Goal: Task Accomplishment & Management: Complete application form

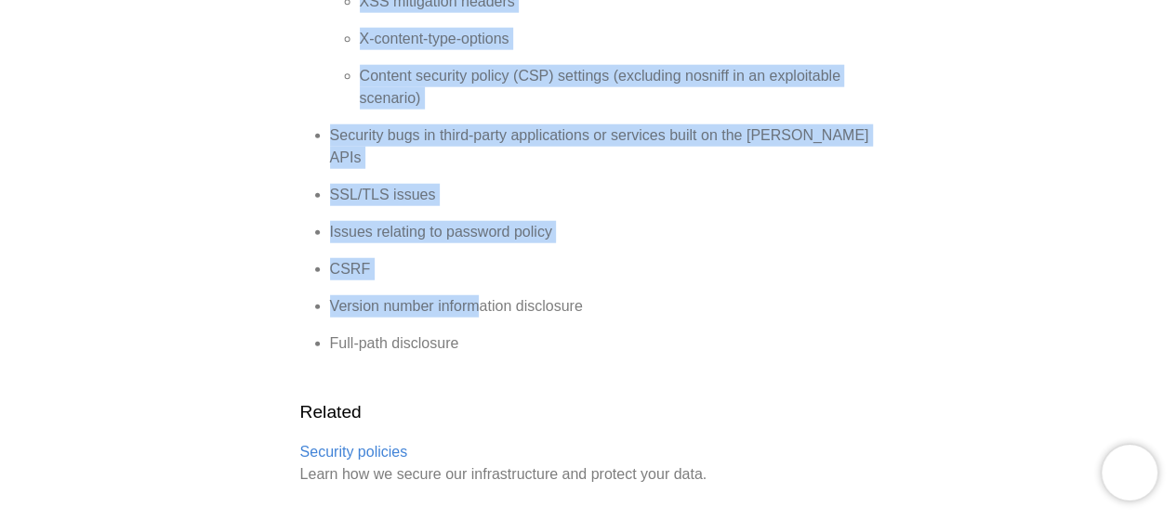
scroll to position [2334, 0]
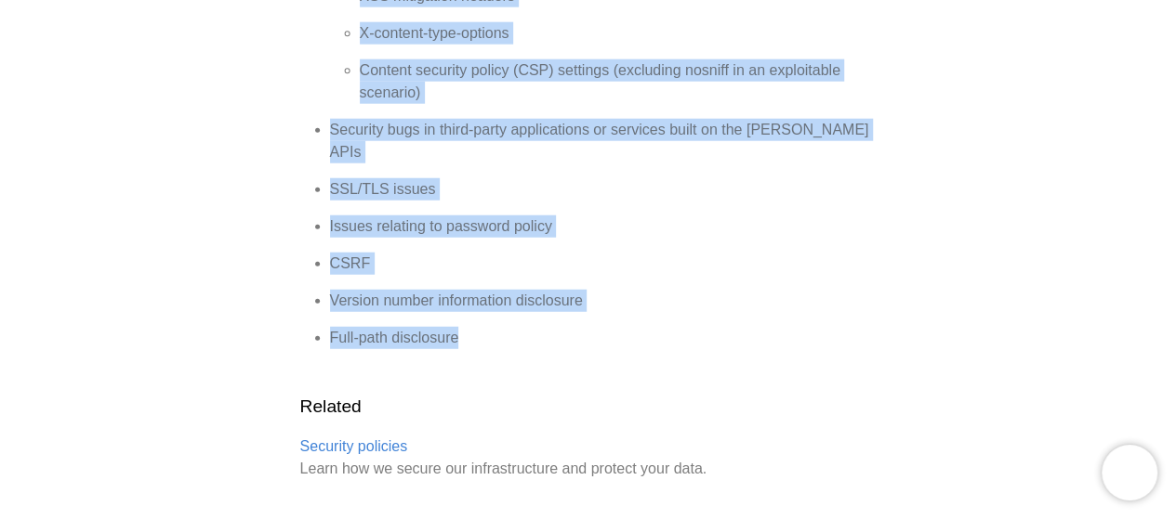
drag, startPoint x: 295, startPoint y: 223, endPoint x: 522, endPoint y: 287, distance: 236.5
copy div "Nolt Bug Bounty Program Nolt takes the security and privacy of customer data se…"
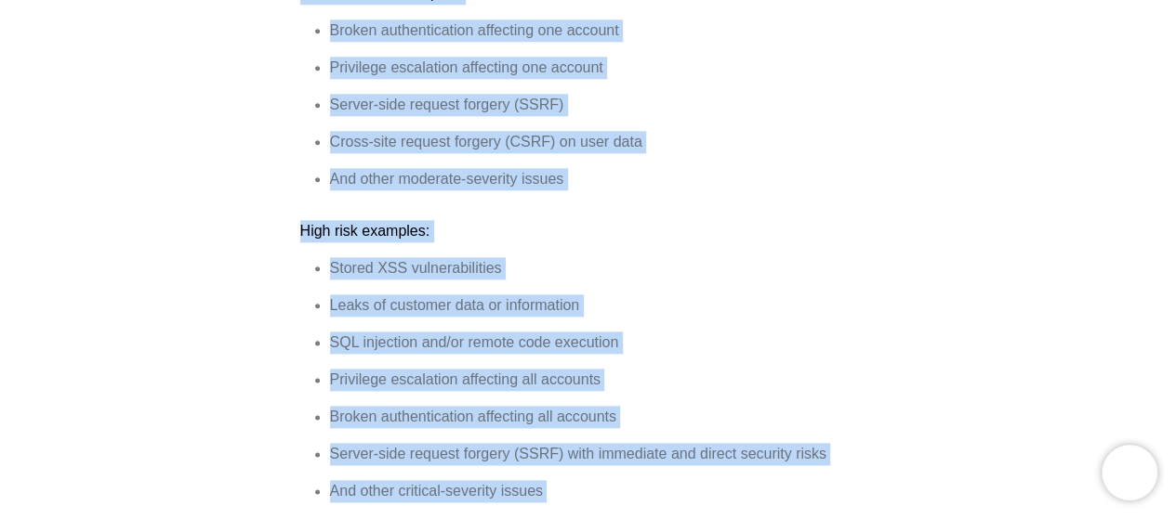
scroll to position [940, 0]
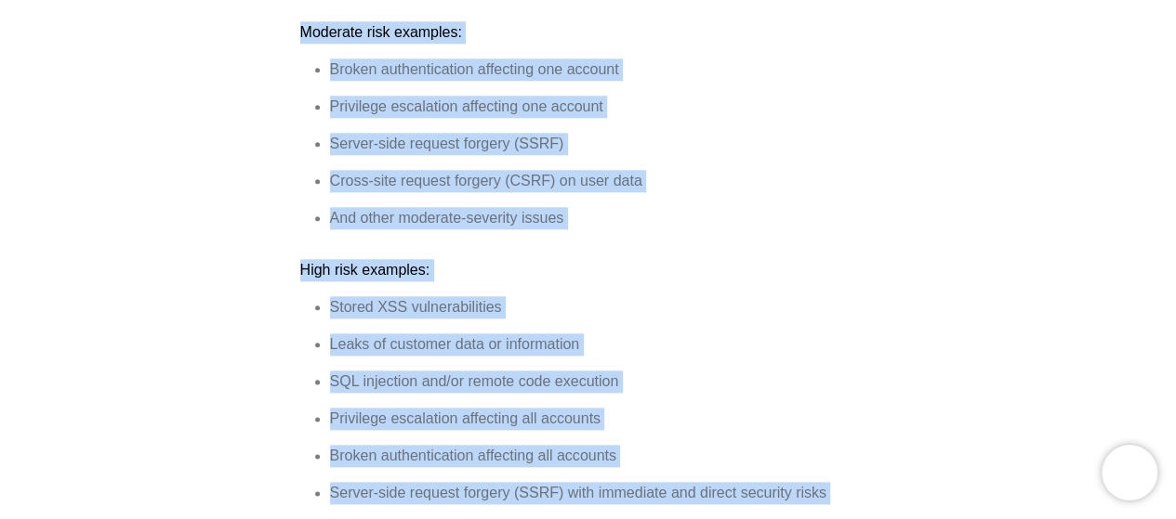
click at [539, 175] on ul "Broken authentication affecting one account Privilege escalation affecting one …" at bounding box center [588, 144] width 576 height 171
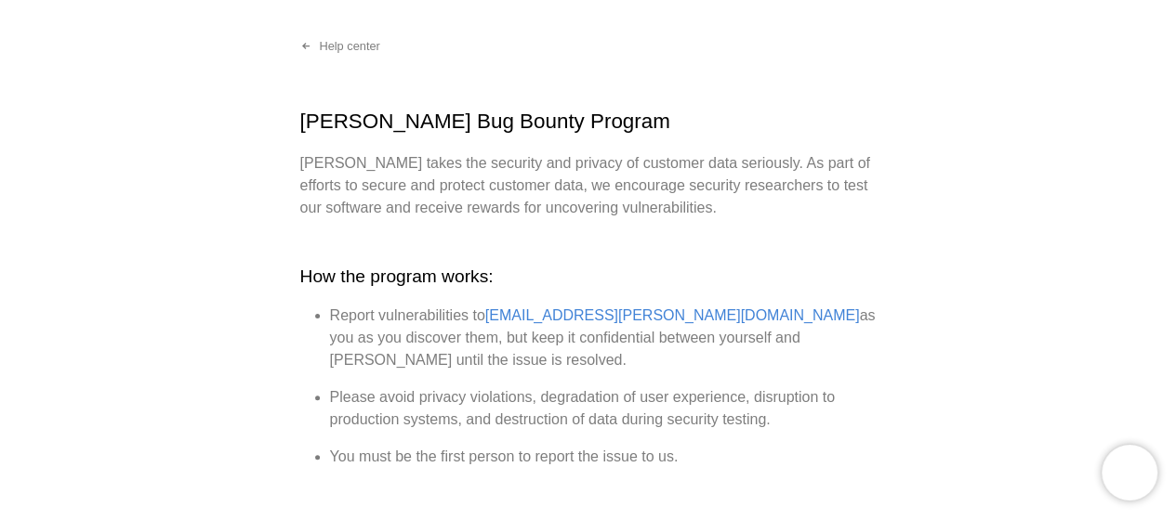
scroll to position [0, 0]
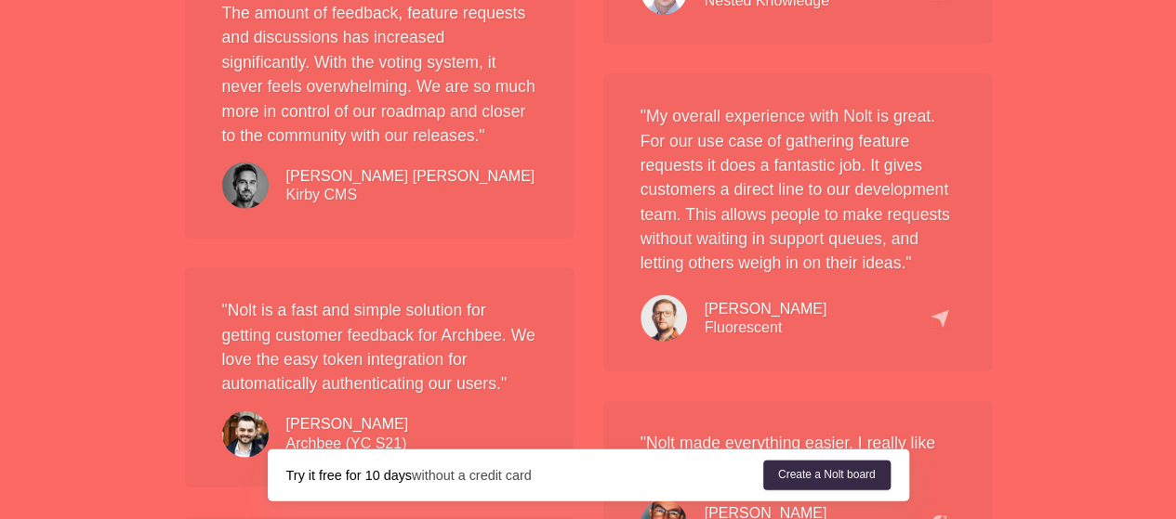
click at [0, 0] on link "Create a Nolt board" at bounding box center [0, 0] width 0 height 0
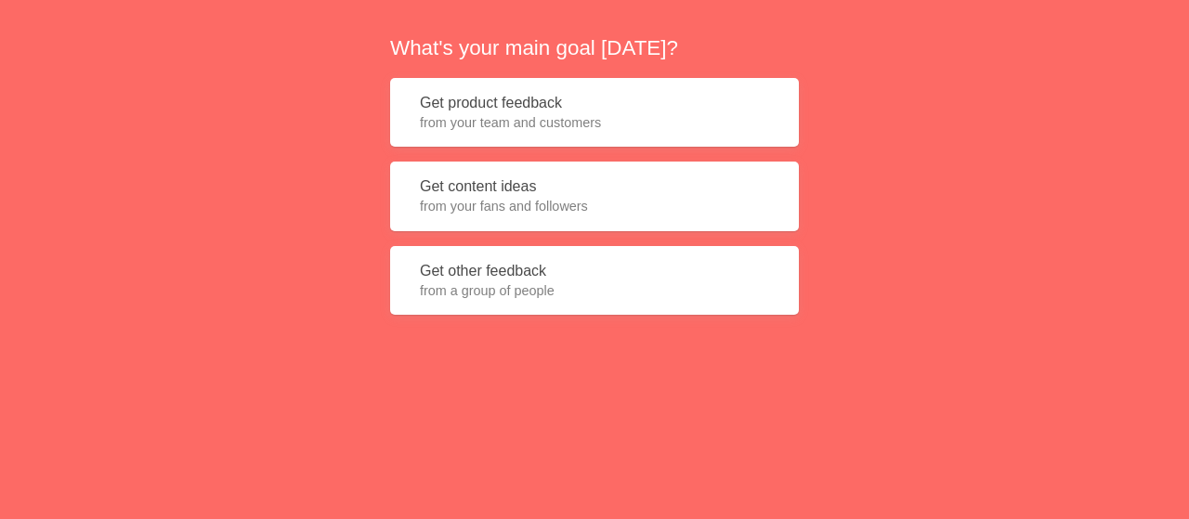
click at [540, 291] on span "from a group of people" at bounding box center [594, 291] width 349 height 19
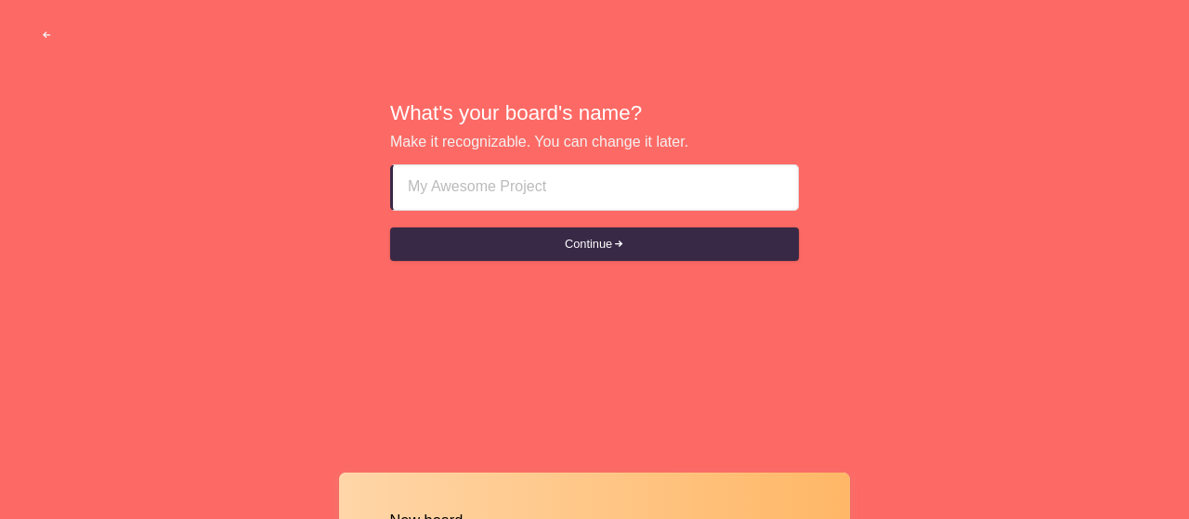
click at [510, 189] on input at bounding box center [595, 187] width 375 height 45
click at [567, 183] on input at bounding box center [595, 187] width 375 height 45
paste input "<img Src=OnXSS OnError=confirm(1337)>"
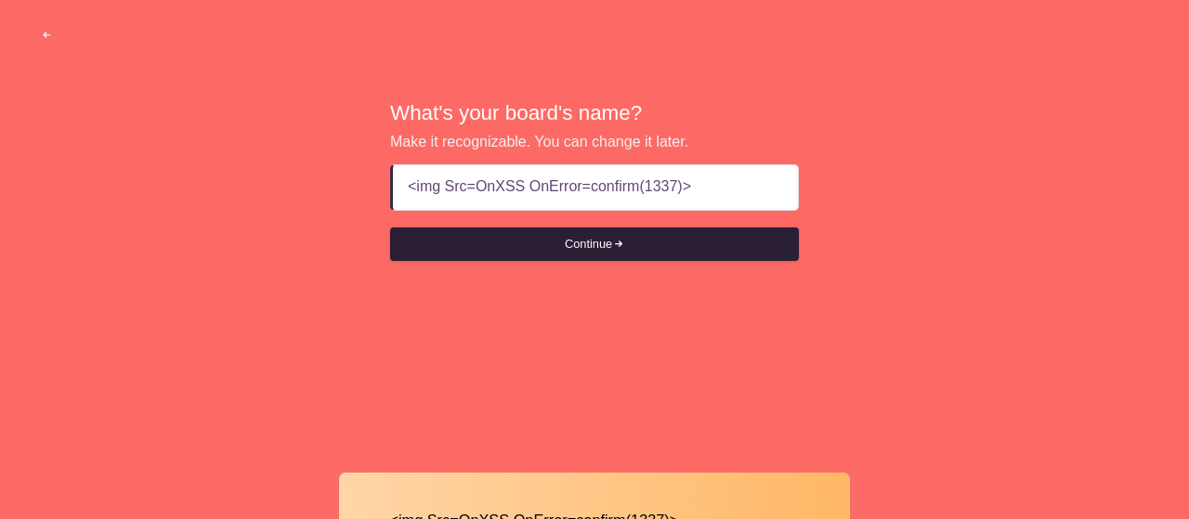
click at [575, 241] on button "Continue" at bounding box center [594, 244] width 409 height 33
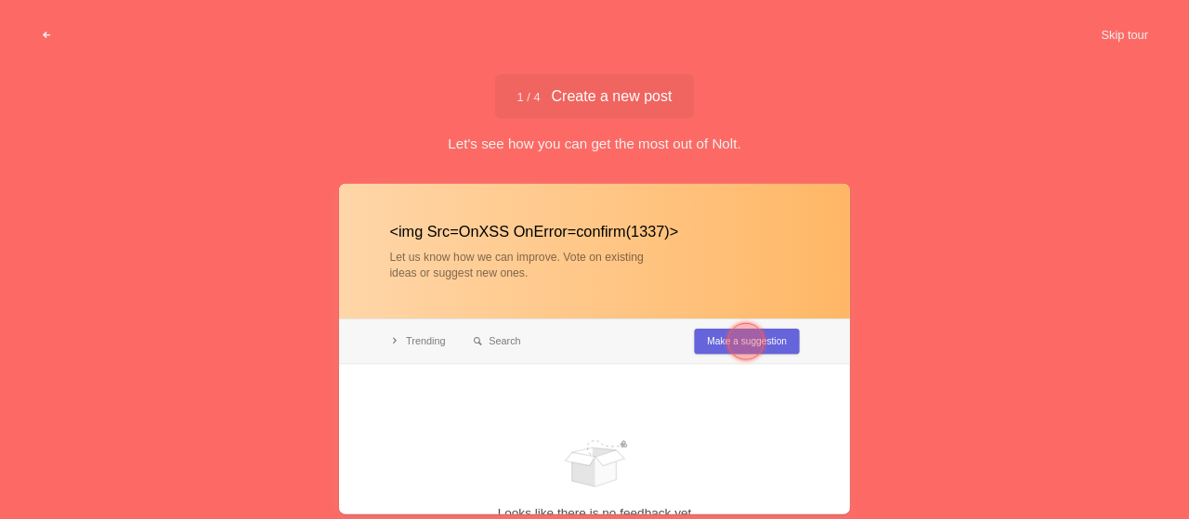
click at [52, 35] on button "button" at bounding box center [47, 35] width 57 height 33
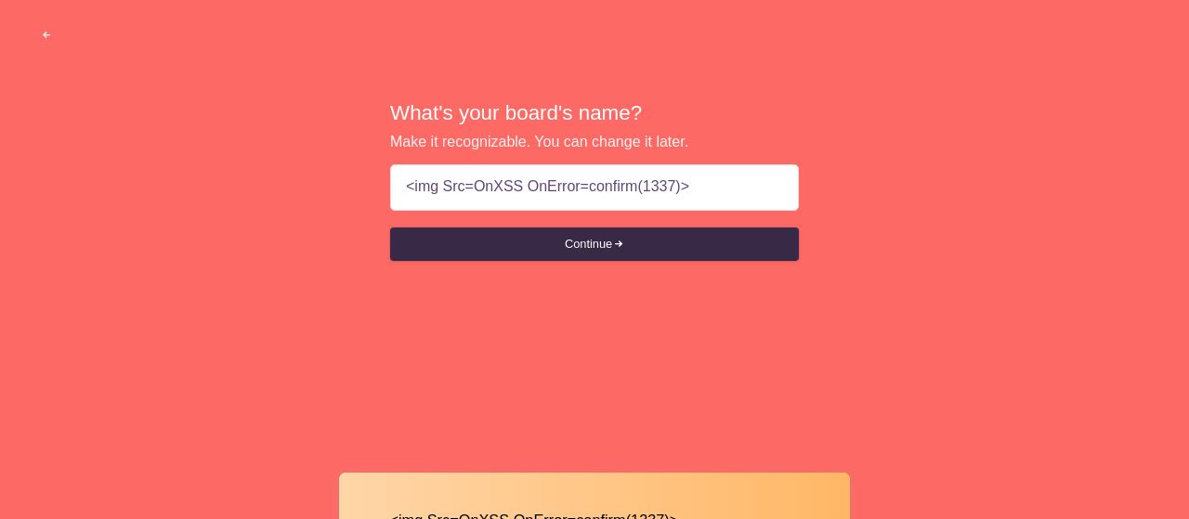
drag, startPoint x: 125, startPoint y: 99, endPoint x: 138, endPoint y: 99, distance: 13.0
click at [125, 99] on div "What's your board's name? Make it recognizable. You can change it later. <img S…" at bounding box center [594, 181] width 1189 height 363
click at [514, 189] on input "<img Src=OnXSS OnError=confirm(1337)>" at bounding box center [594, 187] width 377 height 45
click at [514, 189] on input "<img Src=OnXSS OnError=confirm(1337)>" at bounding box center [595, 187] width 375 height 45
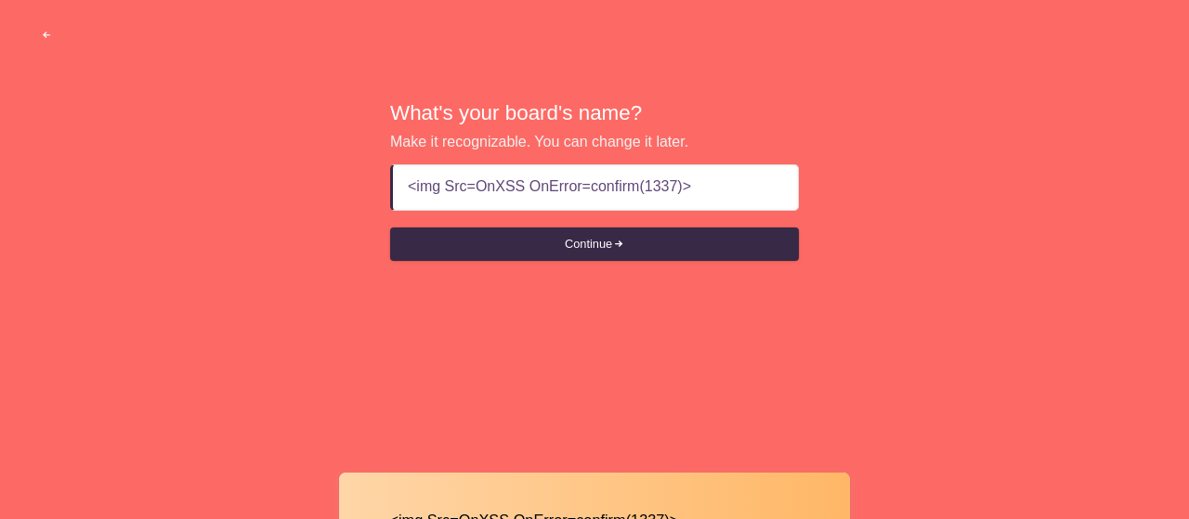
paste input "A HREF="https://www.cia.gov/">Click Here </A"
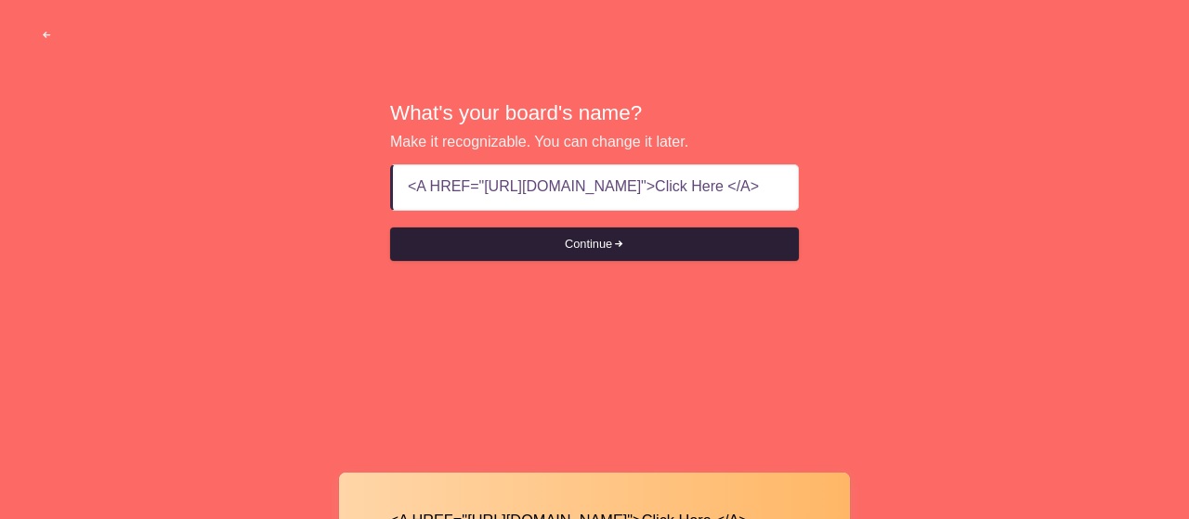
click at [539, 253] on button "Continue" at bounding box center [594, 244] width 409 height 33
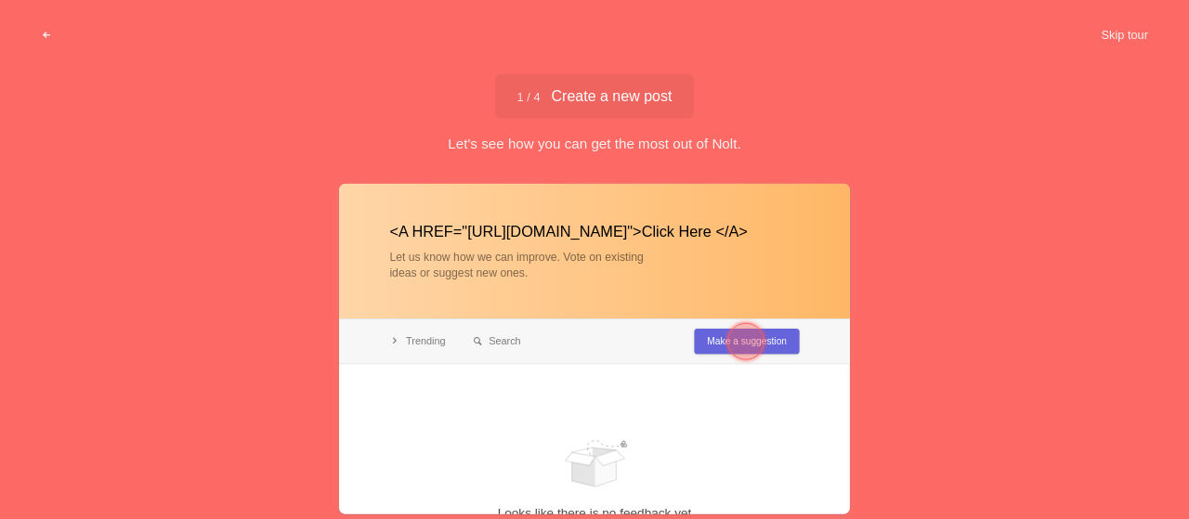
type input "<A HREF="https://www.cia.gov/">Click Here </A>"
click at [554, 231] on div at bounding box center [594, 348] width 511 height 331
click at [744, 338] on div at bounding box center [746, 340] width 37 height 37
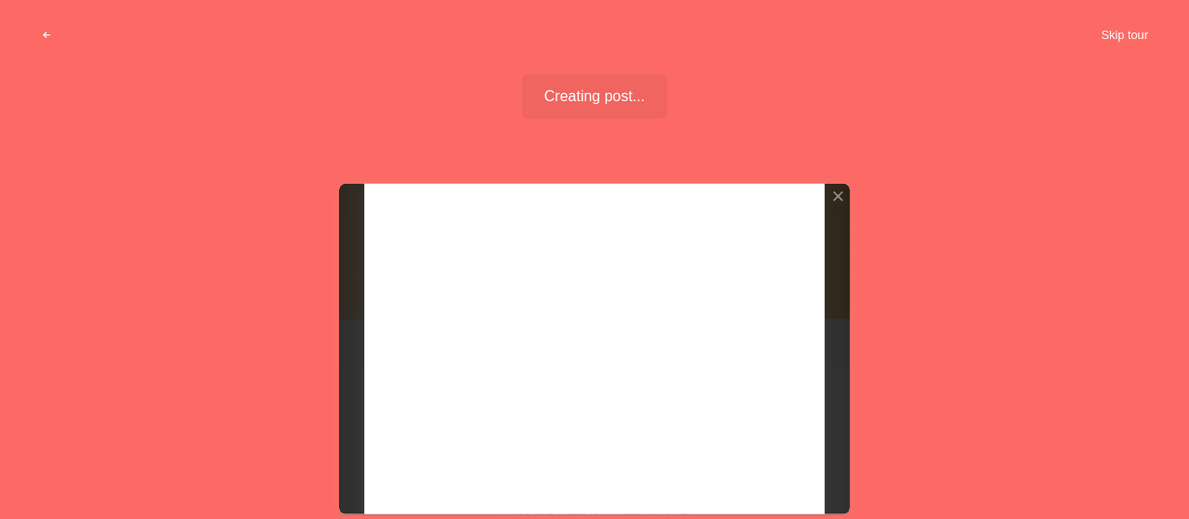
click at [1108, 47] on button "Skip tour" at bounding box center [1125, 35] width 92 height 33
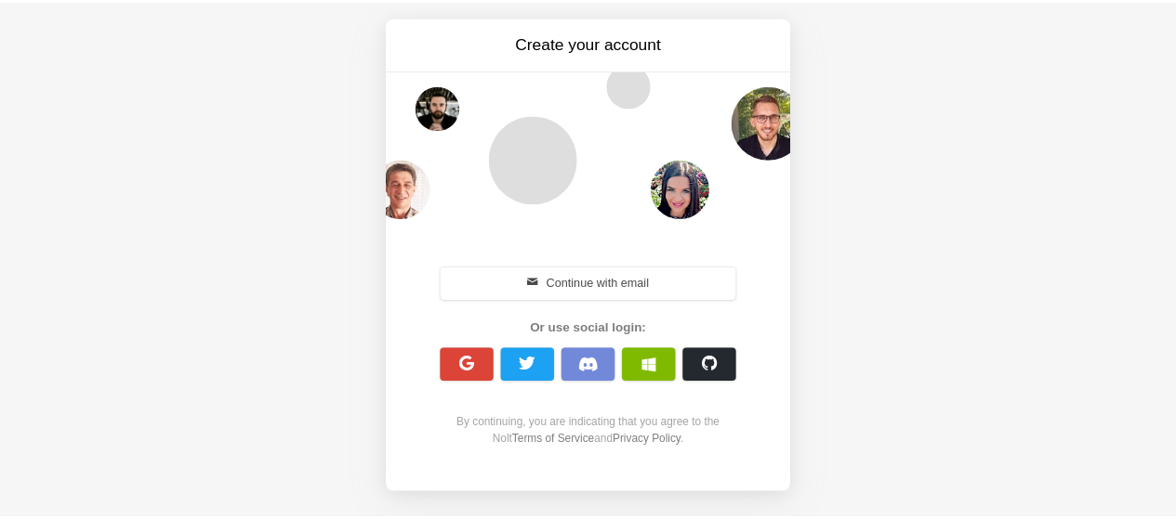
scroll to position [17, 0]
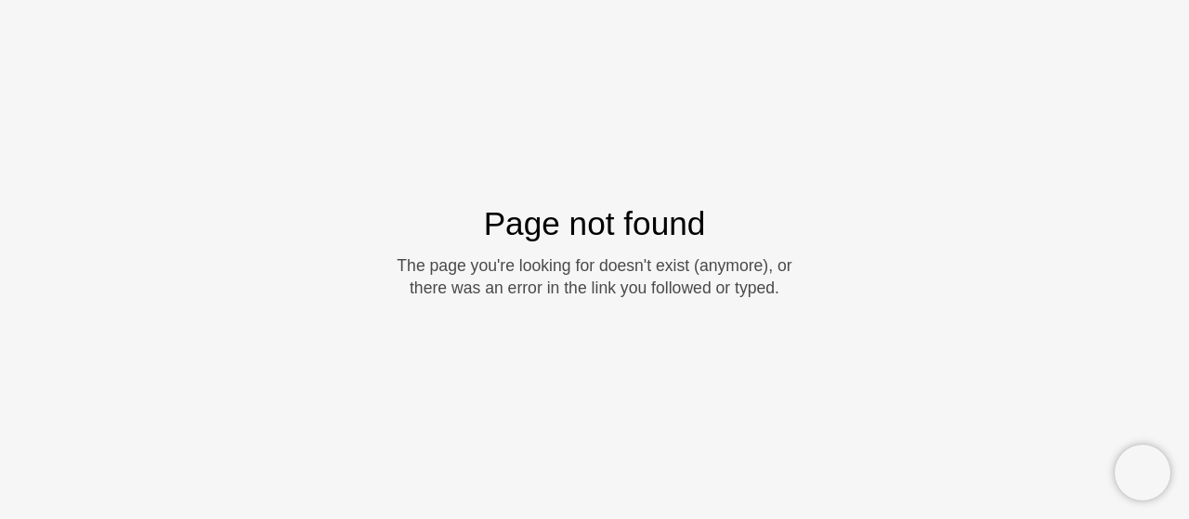
click at [72, 283] on div "Page not found The page you're looking for doesn't exist (anymore), or there wa…" at bounding box center [594, 259] width 1189 height 519
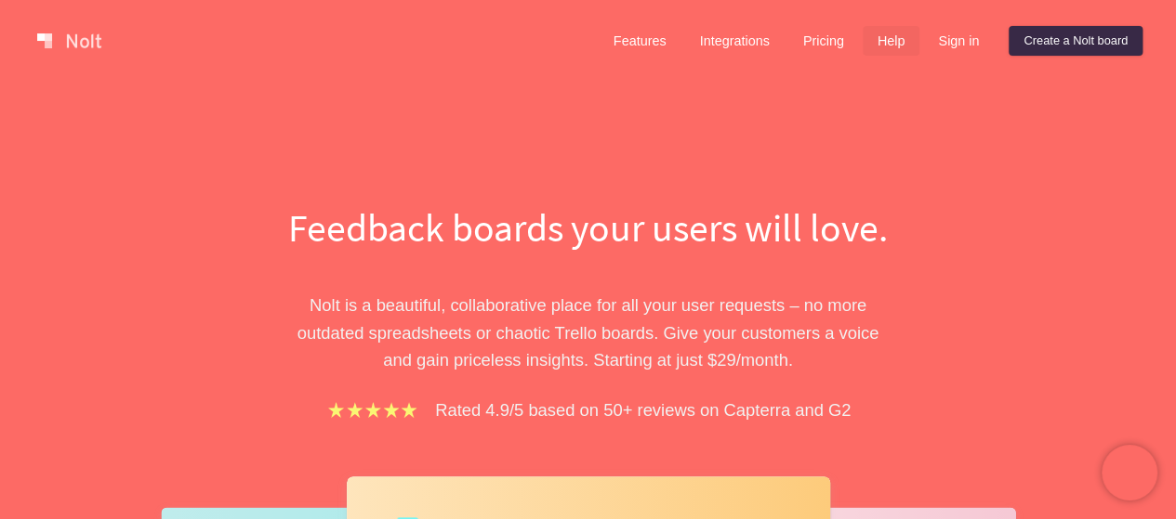
click at [885, 46] on link "Help" at bounding box center [891, 41] width 58 height 30
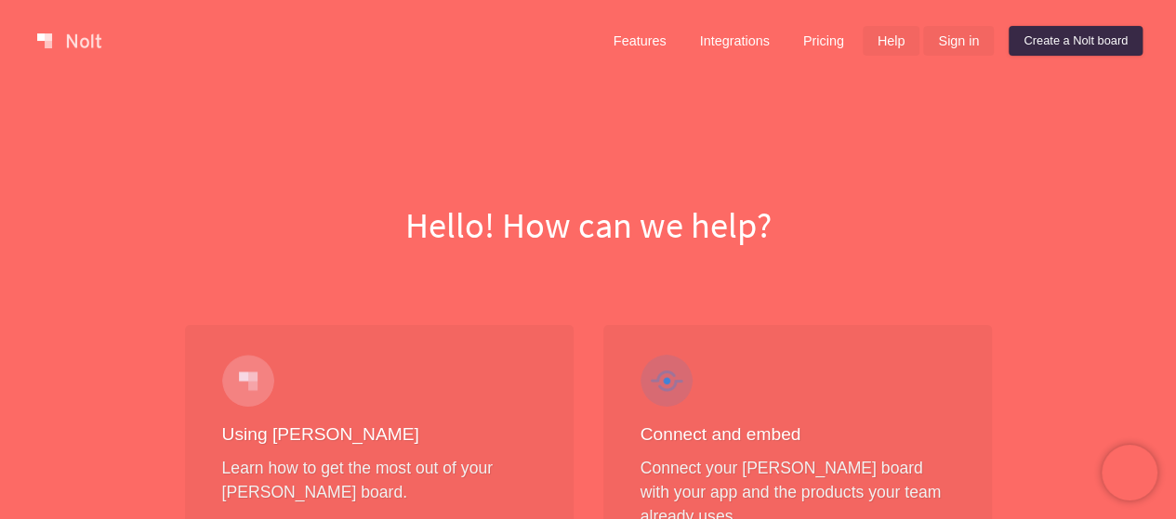
click at [938, 50] on link "Sign in" at bounding box center [958, 41] width 71 height 30
click at [818, 40] on link "Pricing" at bounding box center [823, 41] width 71 height 30
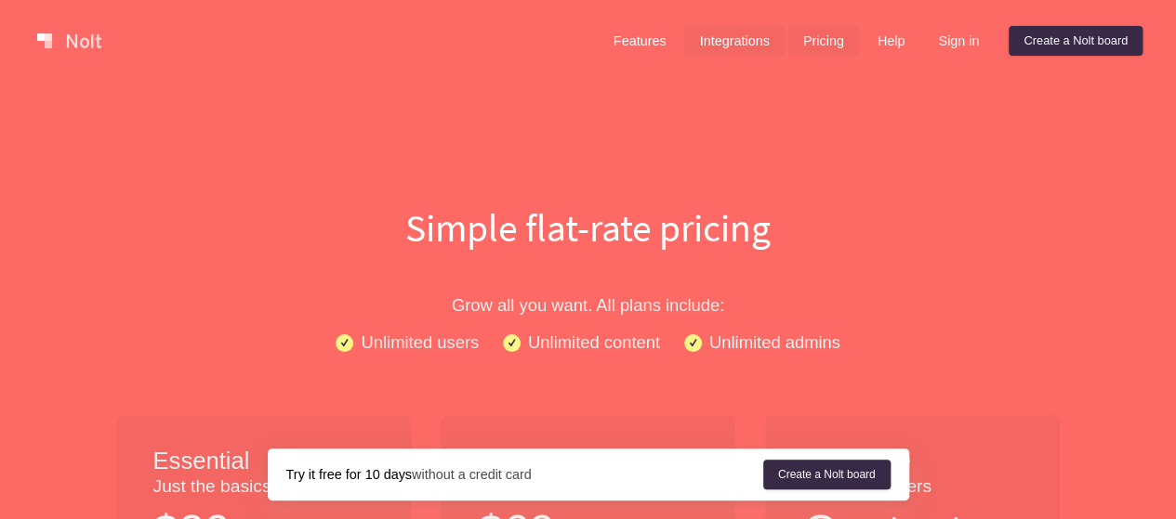
click at [749, 47] on link "Integrations" at bounding box center [733, 41] width 99 height 30
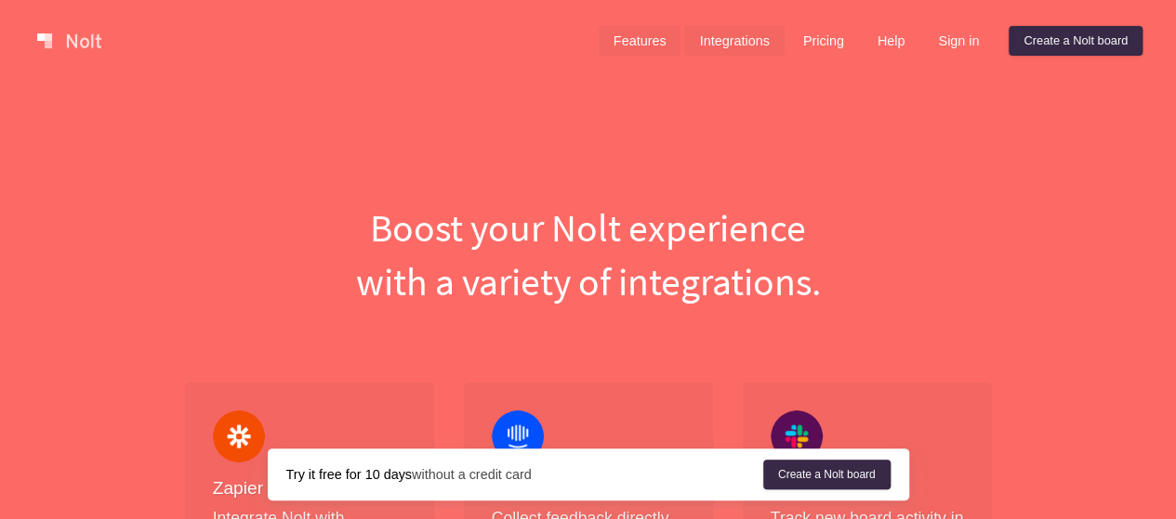
click at [652, 44] on link "Features" at bounding box center [639, 41] width 83 height 30
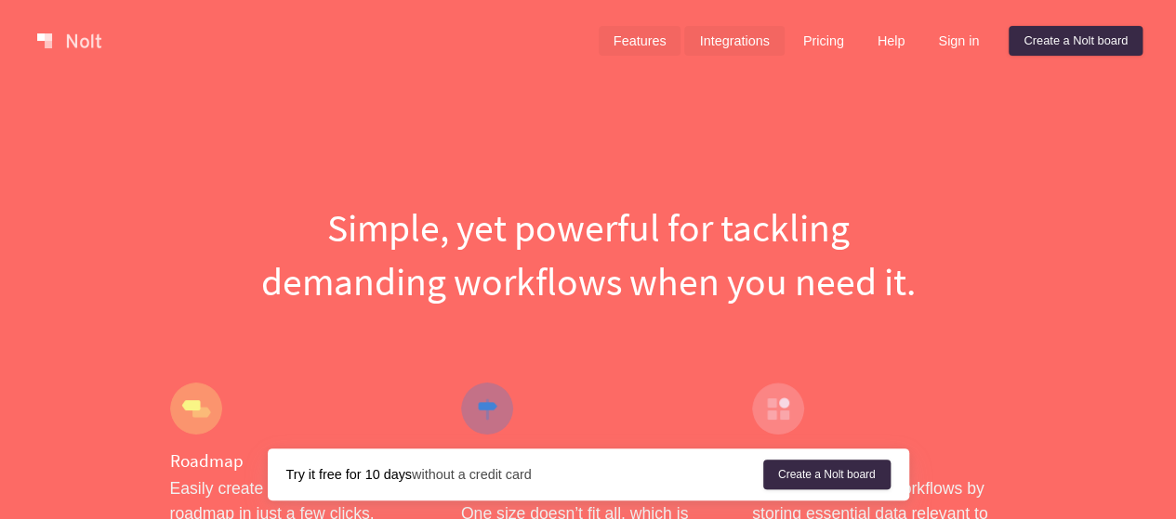
click at [695, 46] on link "Integrations" at bounding box center [733, 41] width 99 height 30
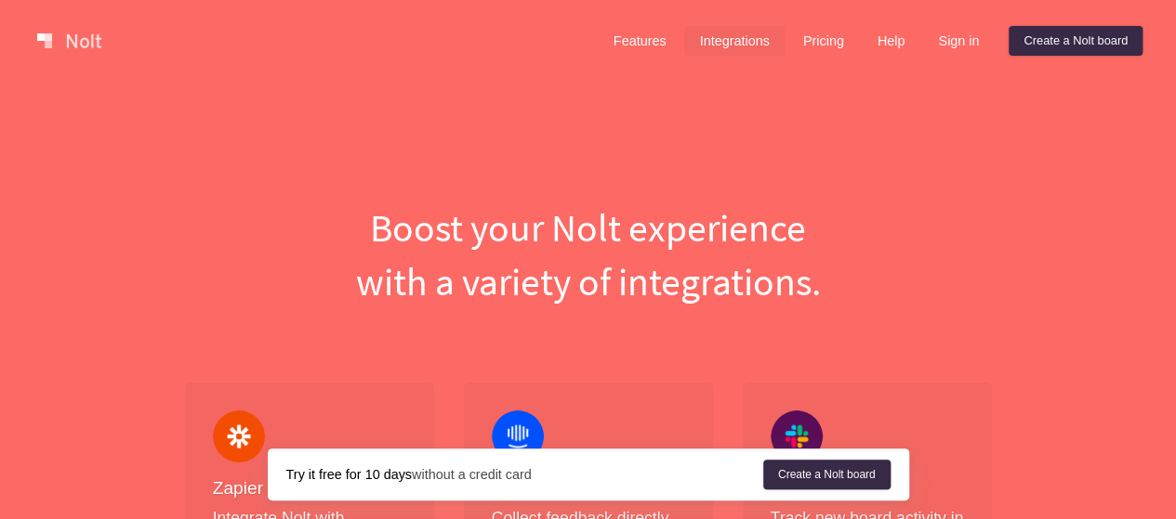
click at [711, 46] on link "Integrations" at bounding box center [733, 41] width 99 height 30
click at [634, 42] on link "Features" at bounding box center [639, 41] width 83 height 30
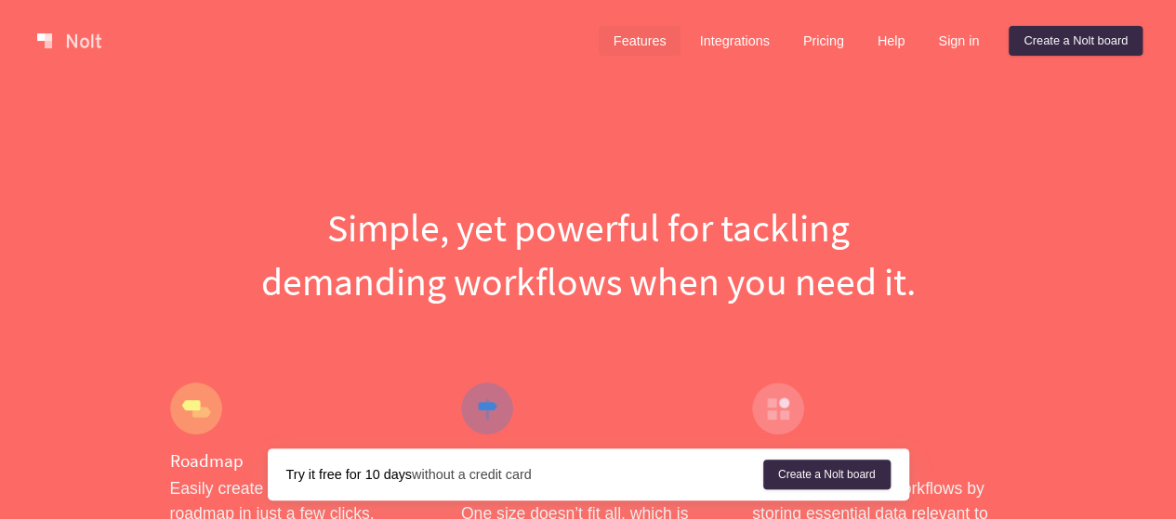
click at [652, 48] on link "Features" at bounding box center [639, 41] width 83 height 30
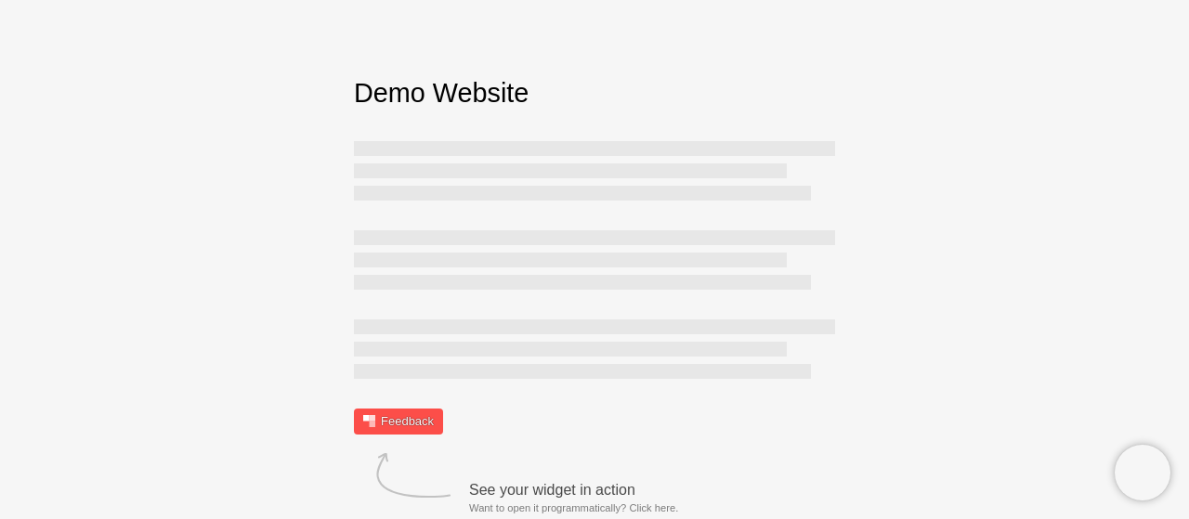
click at [384, 417] on link "Feedback" at bounding box center [398, 422] width 89 height 26
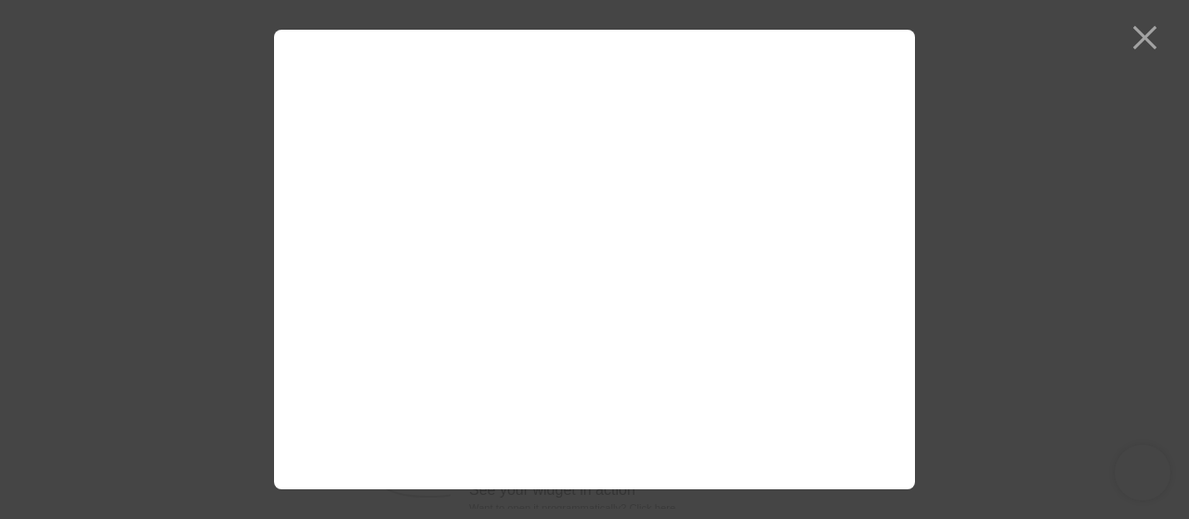
click at [1154, 31] on div at bounding box center [594, 259] width 1189 height 519
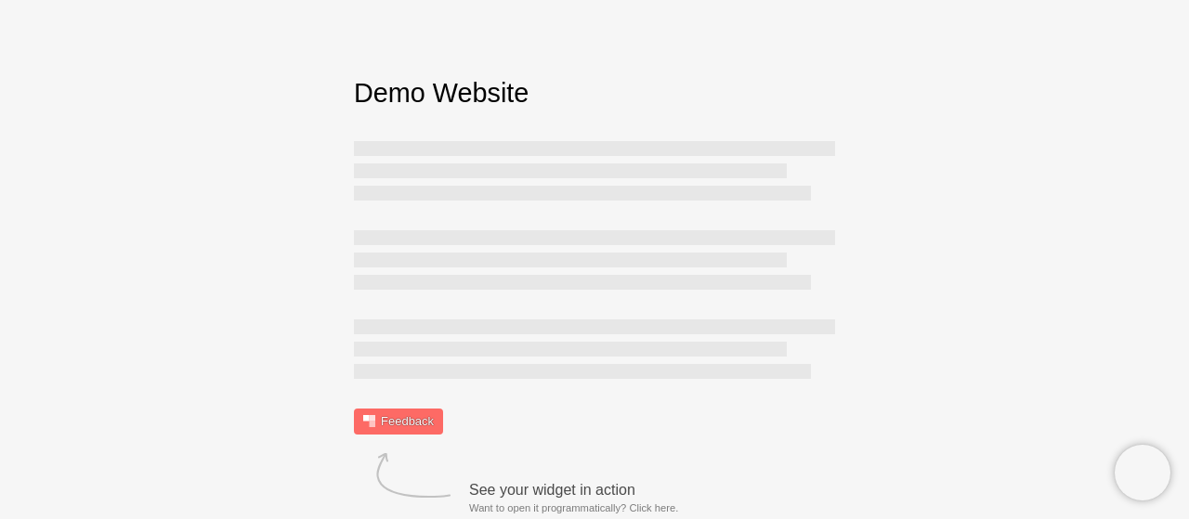
click at [603, 124] on div "Demo Website Feedback See your widget in action Want to open it programmaticall…" at bounding box center [594, 254] width 511 height 361
click at [584, 65] on html "Sorry, we don't support your browser. Install a modern browser Demo Website Fee…" at bounding box center [594, 254] width 1189 height 509
click at [582, 172] on div at bounding box center [570, 171] width 433 height 15
click at [598, 161] on div at bounding box center [594, 170] width 481 height 59
click at [664, 102] on h1 "Demo Website" at bounding box center [594, 92] width 481 height 37
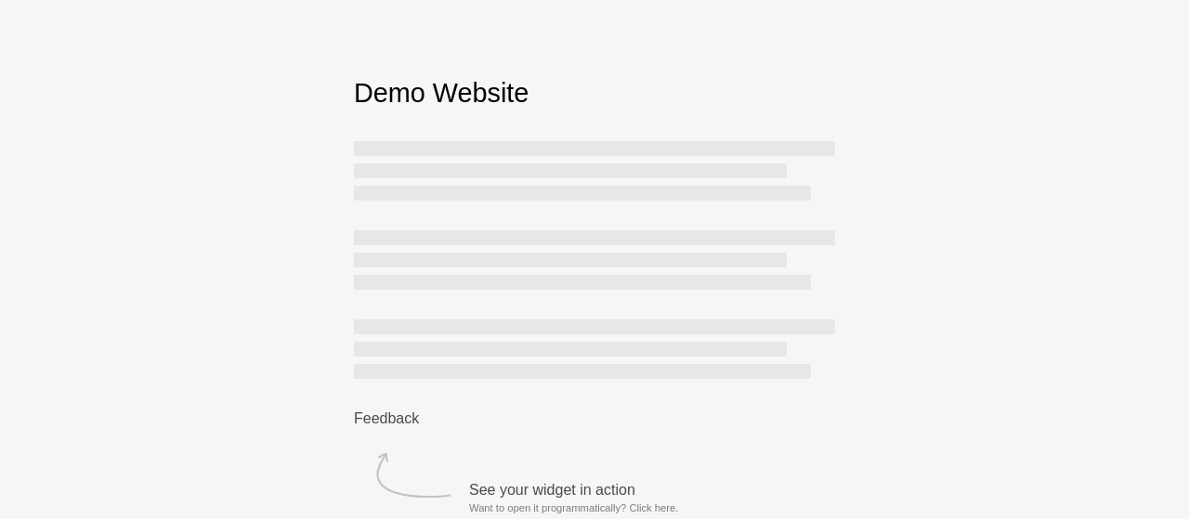
click at [528, 152] on div at bounding box center [594, 148] width 481 height 15
click at [705, 121] on div "Demo Website Feedback See your widget in action Want to open it programmaticall…" at bounding box center [594, 254] width 511 height 361
click at [795, 198] on div at bounding box center [582, 193] width 457 height 15
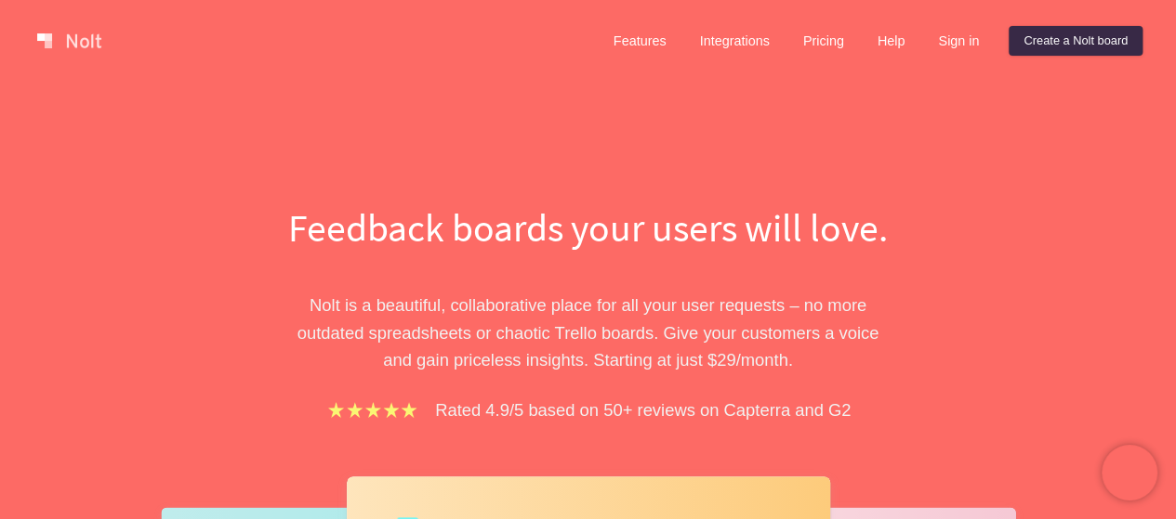
click at [564, 107] on div "Feedback boards your users will love. Nolt is a beautiful, collaborative place …" at bounding box center [588, 508] width 1176 height 852
click at [654, 43] on link "Features" at bounding box center [639, 41] width 83 height 30
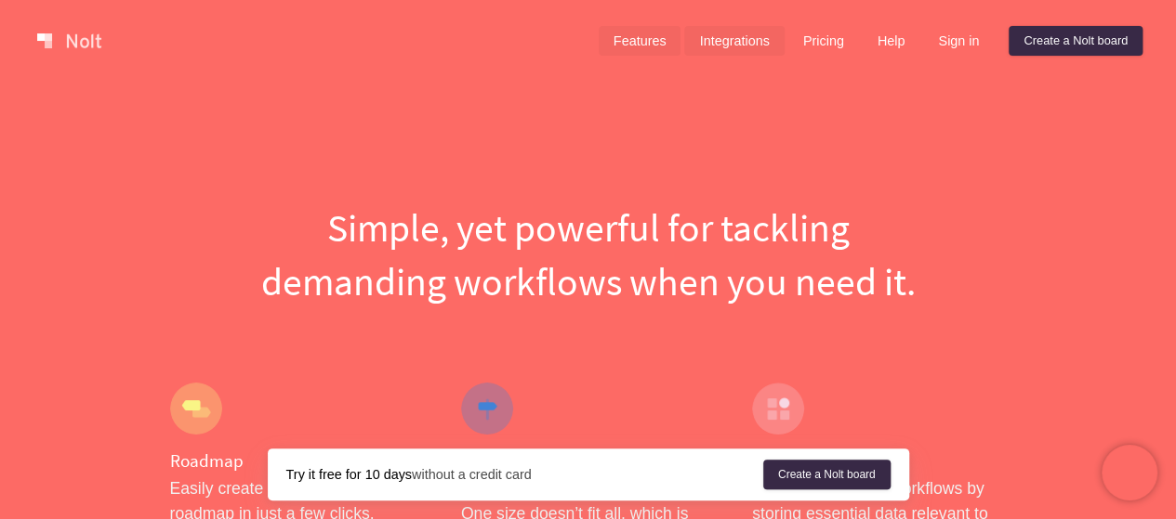
click at [747, 34] on link "Integrations" at bounding box center [733, 41] width 99 height 30
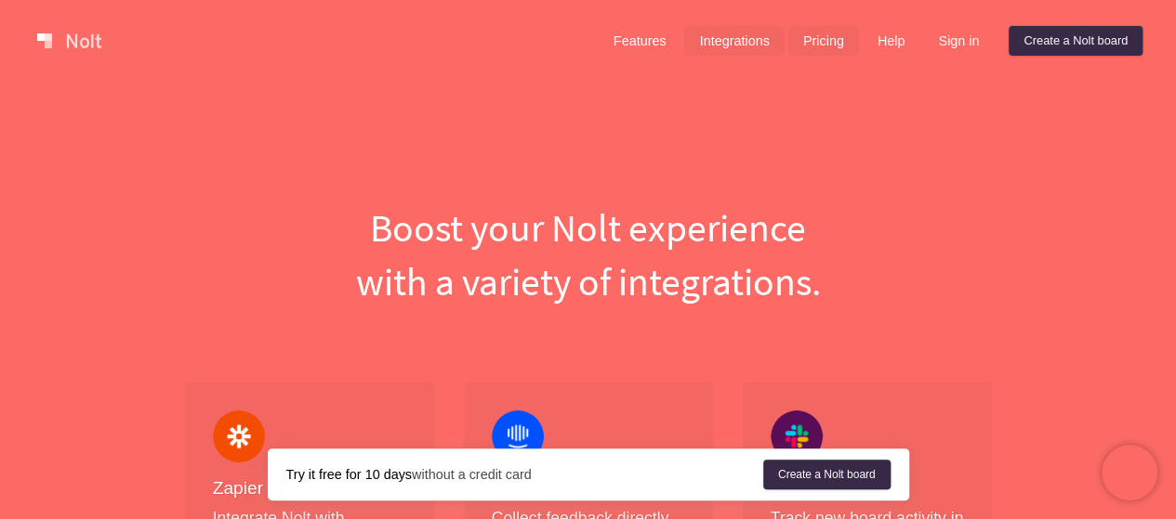
click at [842, 36] on link "Pricing" at bounding box center [823, 41] width 71 height 30
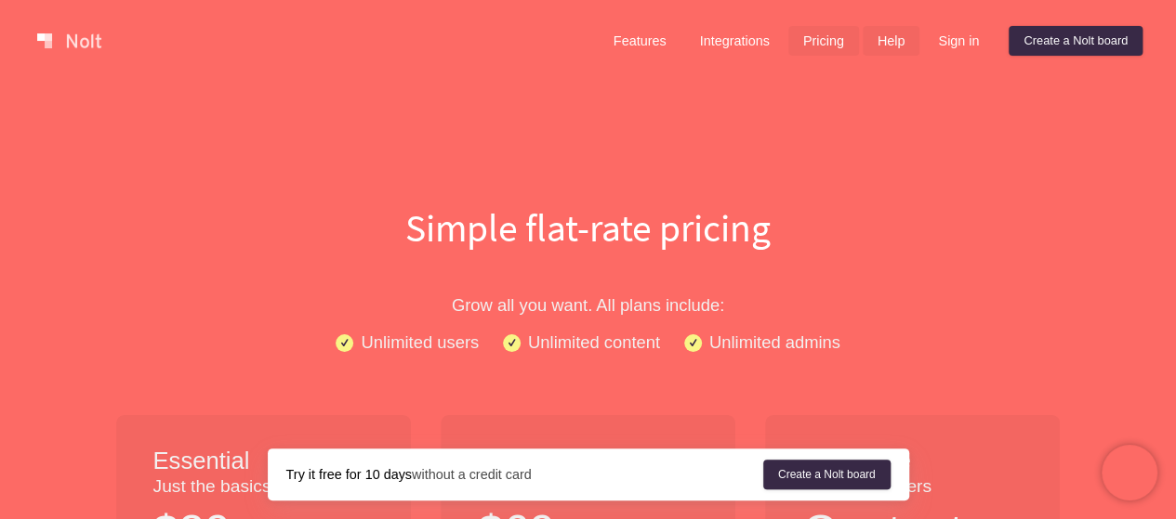
click at [875, 31] on link "Help" at bounding box center [891, 41] width 58 height 30
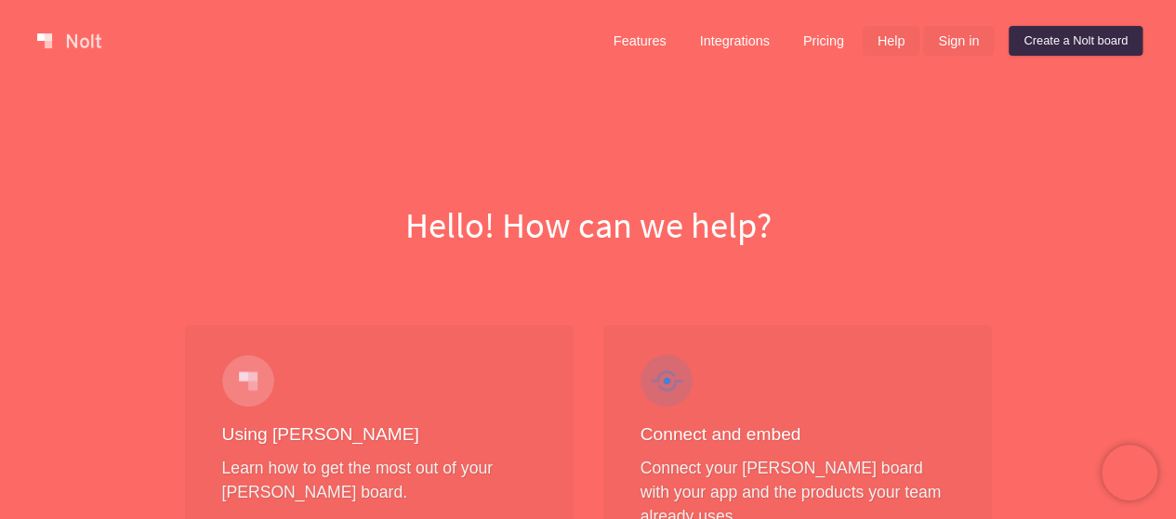
click at [950, 46] on link "Sign in" at bounding box center [958, 41] width 71 height 30
click at [889, 43] on link "Help" at bounding box center [891, 41] width 58 height 30
click at [834, 47] on link "Pricing" at bounding box center [823, 41] width 71 height 30
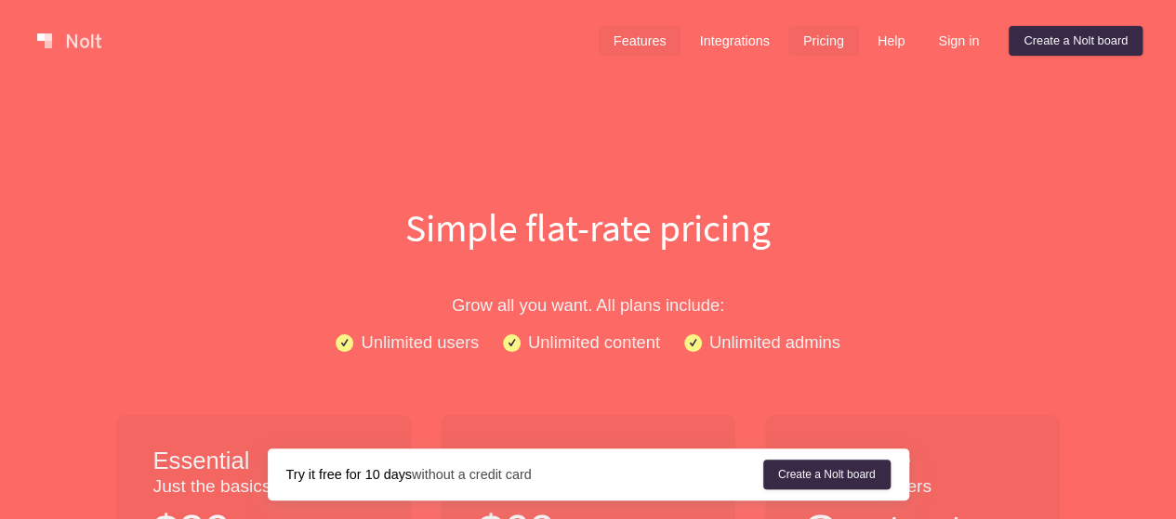
click at [662, 43] on link "Features" at bounding box center [639, 41] width 83 height 30
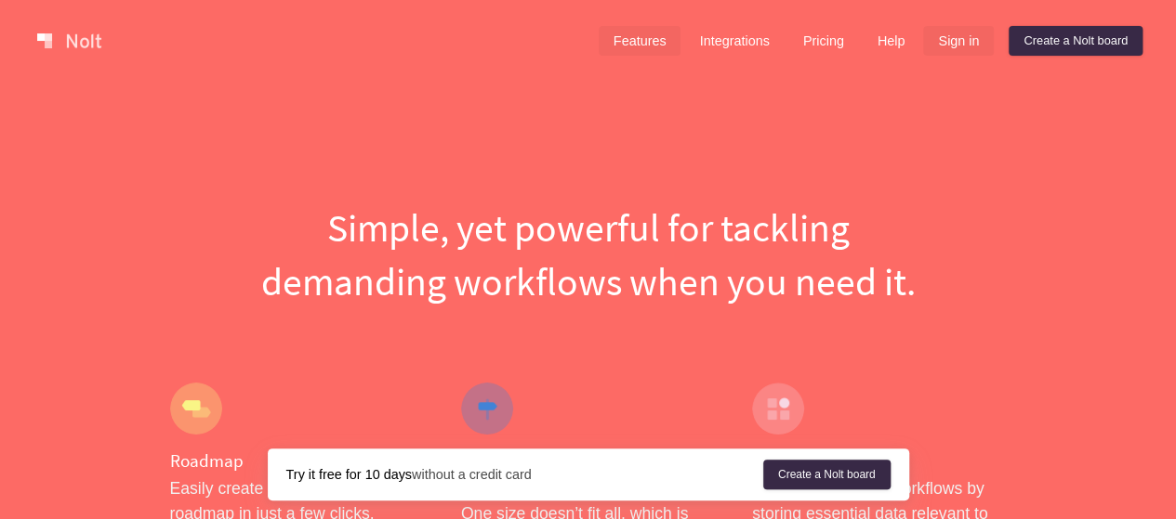
click at [957, 47] on link "Sign in" at bounding box center [958, 41] width 71 height 30
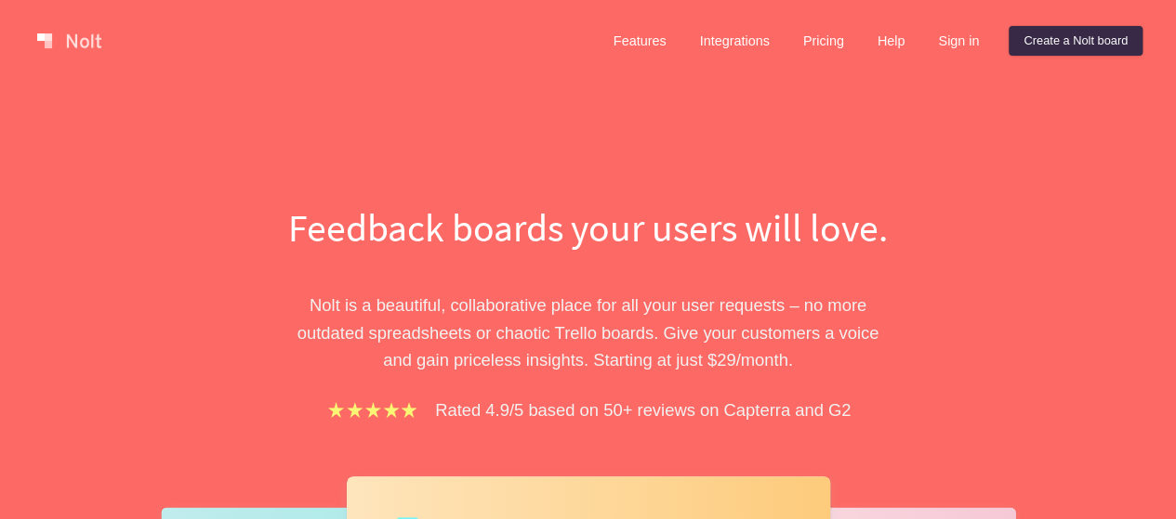
click at [476, 112] on div "Feedback boards your users will love. Nolt is a beautiful, collaborative place …" at bounding box center [588, 508] width 1176 height 852
click at [486, 243] on h1 "Feedback boards your users will love." at bounding box center [588, 228] width 641 height 54
click at [1069, 34] on link "Create a Nolt board" at bounding box center [1075, 41] width 134 height 30
click at [1058, 41] on link "Create a Nolt board" at bounding box center [1075, 41] width 134 height 30
click at [1033, 44] on link "Create a Nolt board" at bounding box center [1075, 41] width 134 height 30
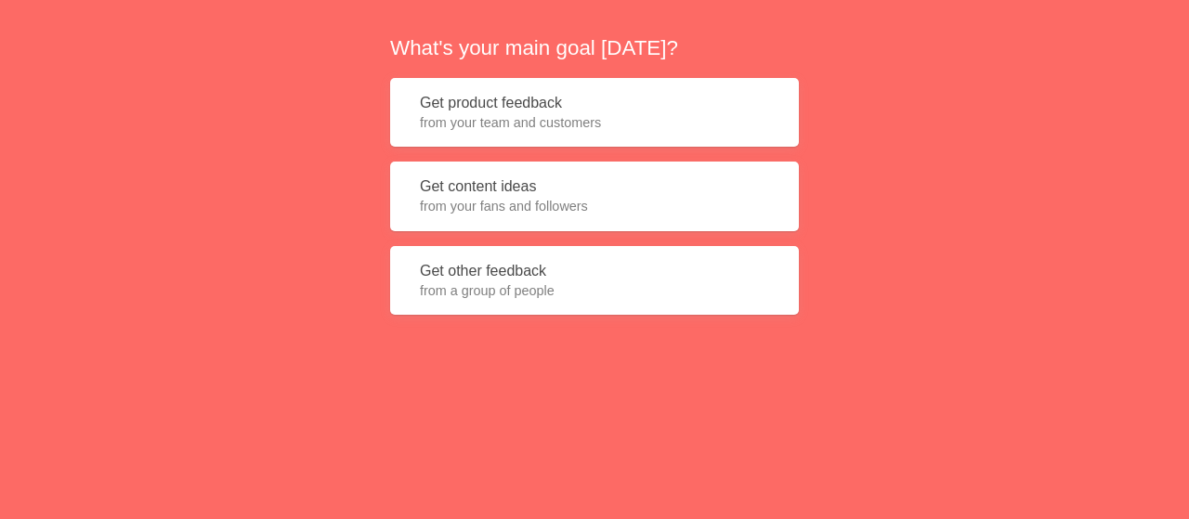
click at [598, 112] on button "Get product feedback from your team and customers" at bounding box center [594, 113] width 409 height 70
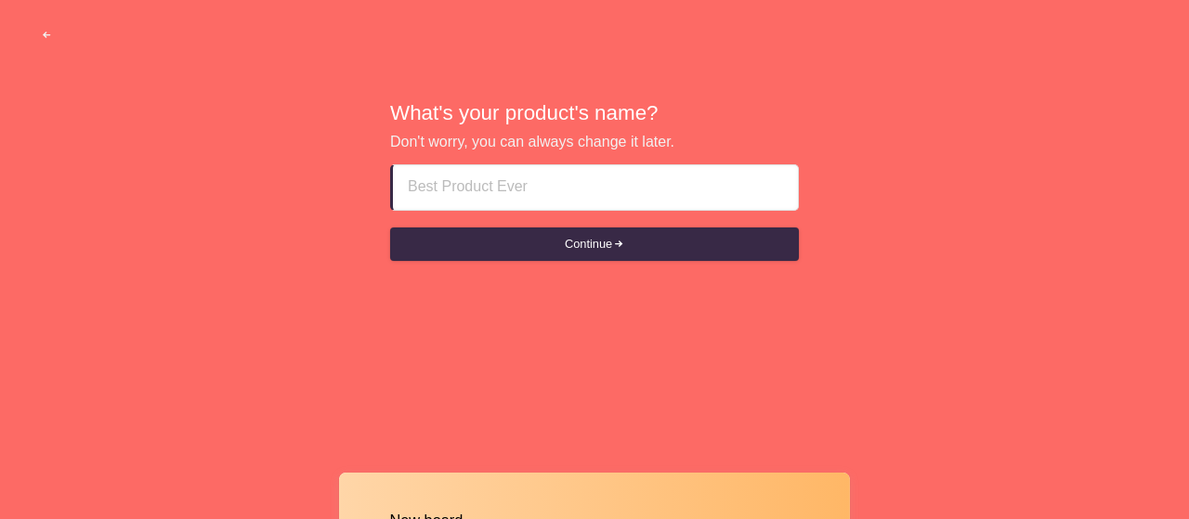
click at [583, 180] on input at bounding box center [595, 187] width 375 height 45
drag, startPoint x: 102, startPoint y: 191, endPoint x: 186, endPoint y: 188, distance: 83.7
click at [102, 191] on div "What's your product's name? Don't worry, you can always change it later. Contin…" at bounding box center [594, 181] width 1189 height 363
click at [393, 198] on div at bounding box center [594, 187] width 409 height 46
click at [464, 183] on input at bounding box center [595, 187] width 375 height 45
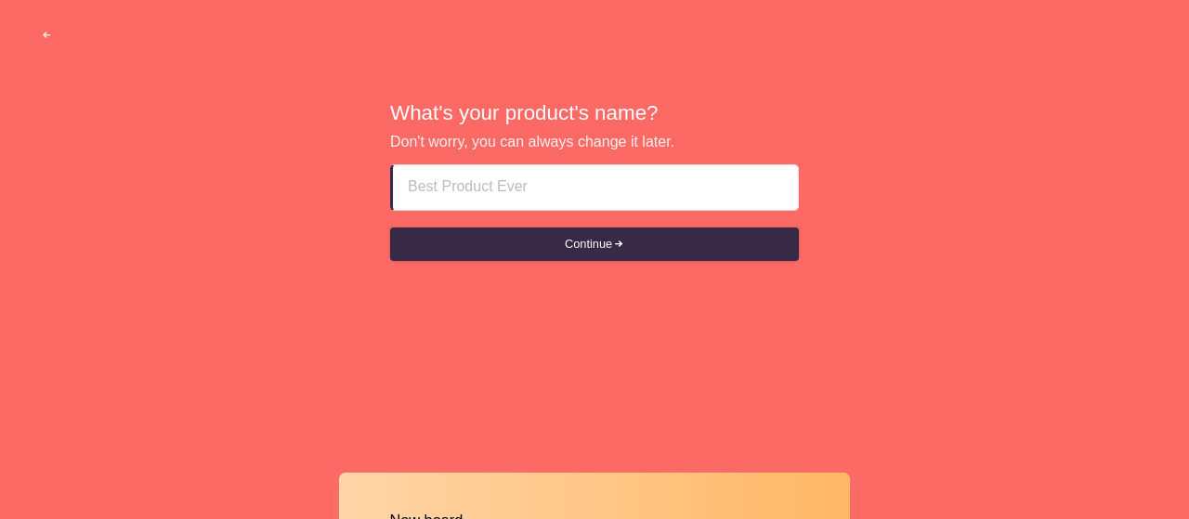
paste input "<A HREF="https://www.cia.gov/">Click Here </A>"
type input "<A HREF="https://www.cia.gov/">Click Here </A>"
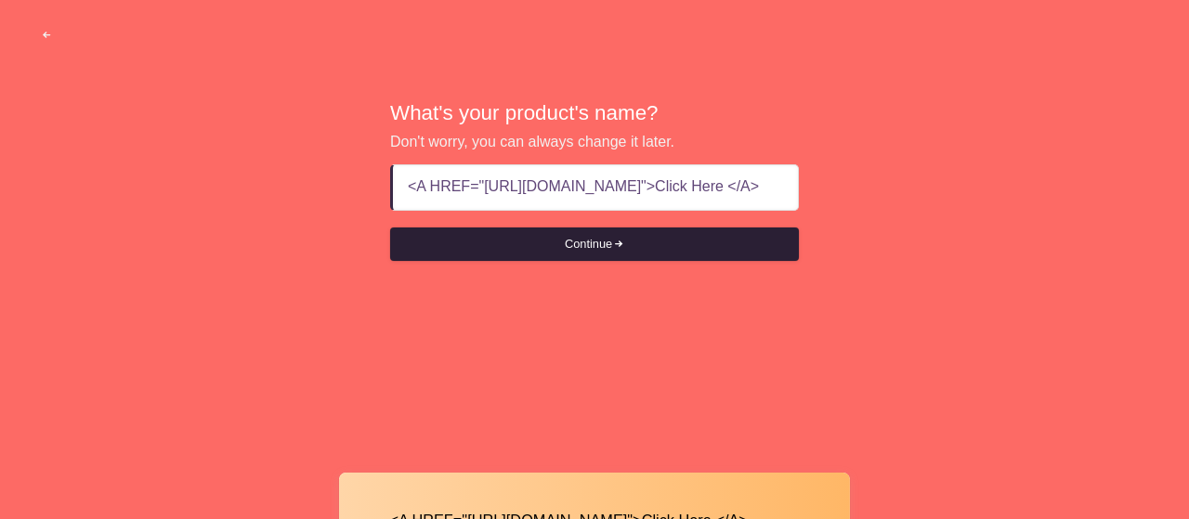
click at [504, 241] on button "Continue" at bounding box center [594, 244] width 409 height 33
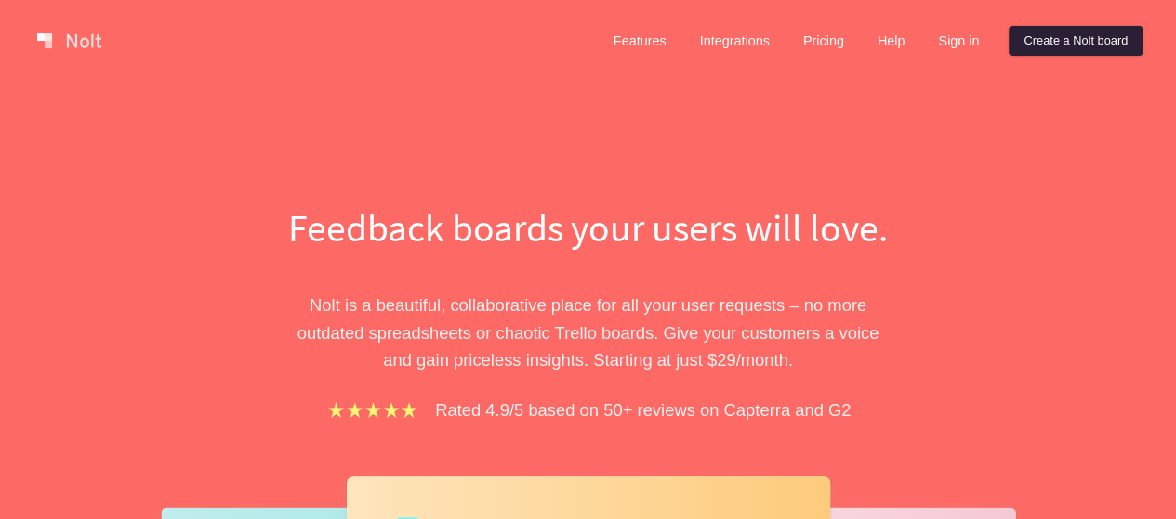
click at [1052, 51] on link "Create a Nolt board" at bounding box center [1075, 41] width 134 height 30
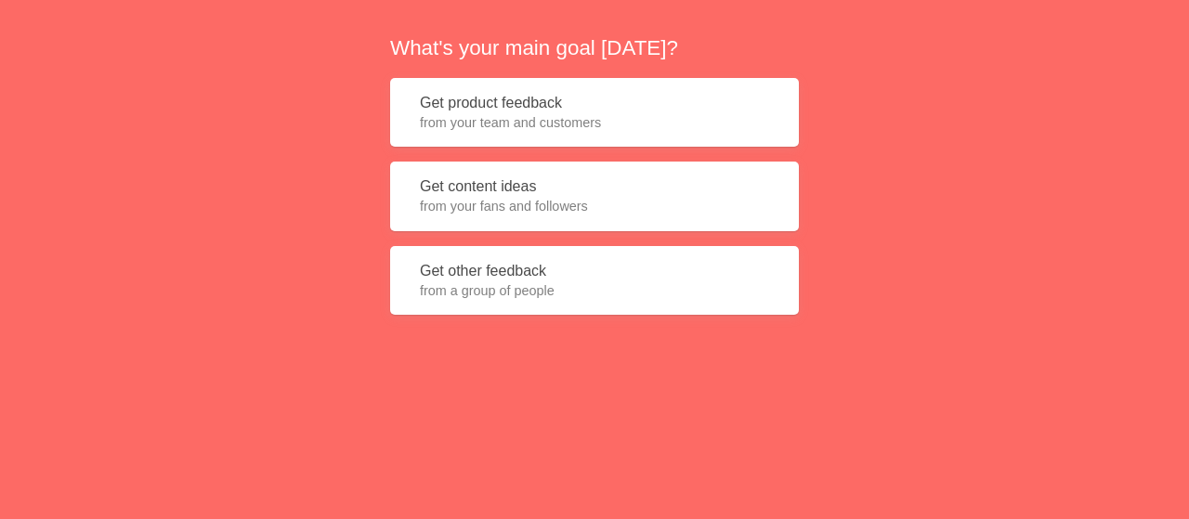
drag, startPoint x: 91, startPoint y: 150, endPoint x: 279, endPoint y: 171, distance: 188.9
click at [91, 150] on div "What's your main goal today? Get product feedback from your team and customers …" at bounding box center [594, 181] width 1189 height 363
click at [524, 192] on button "Get content ideas from your fans and followers" at bounding box center [594, 197] width 409 height 70
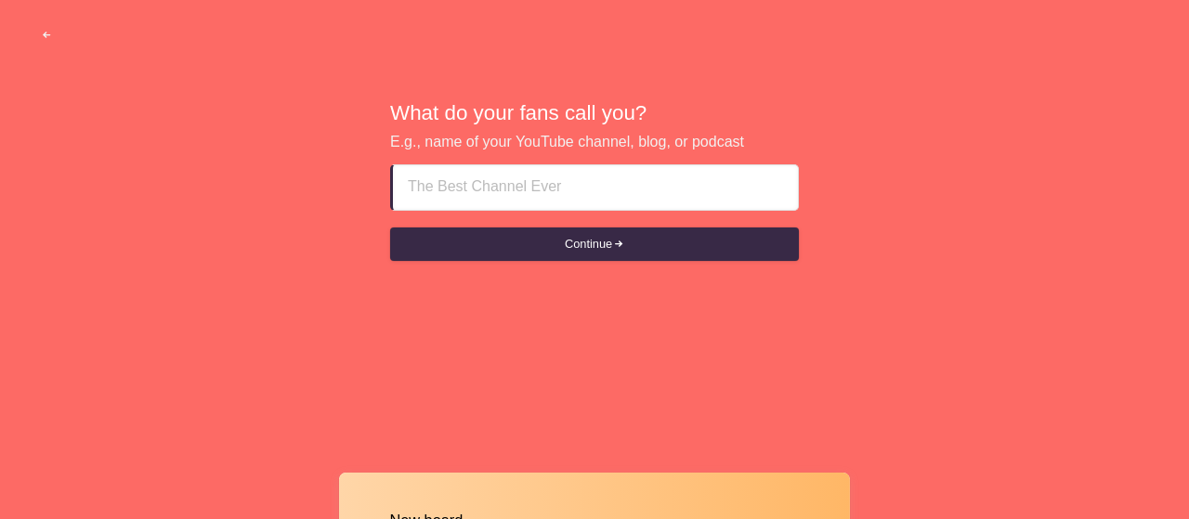
type input "<img Src=OnXSS OnError=confirm(1337)>"
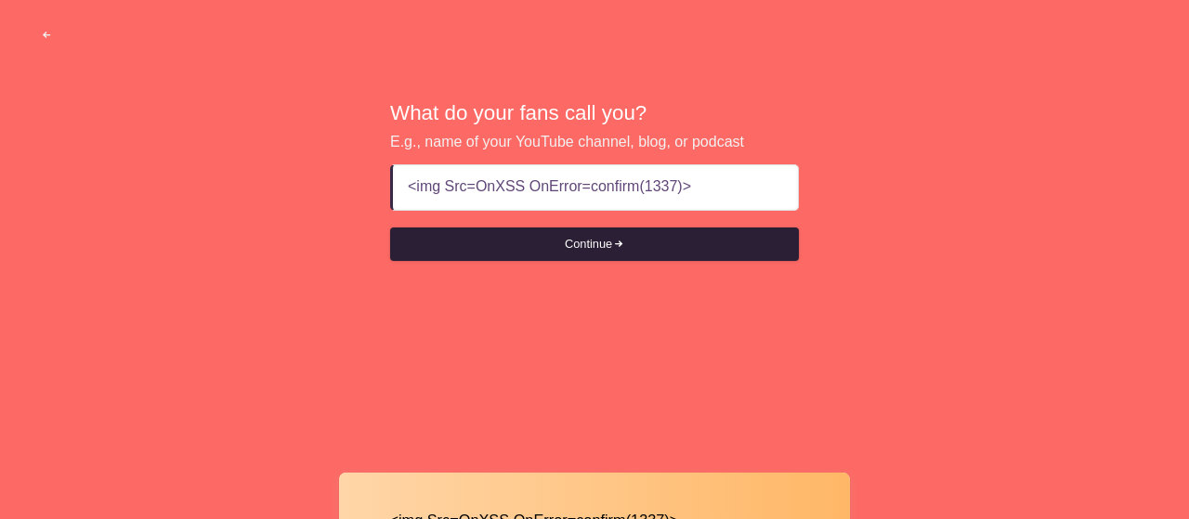
click at [546, 233] on button "Continue" at bounding box center [594, 244] width 409 height 33
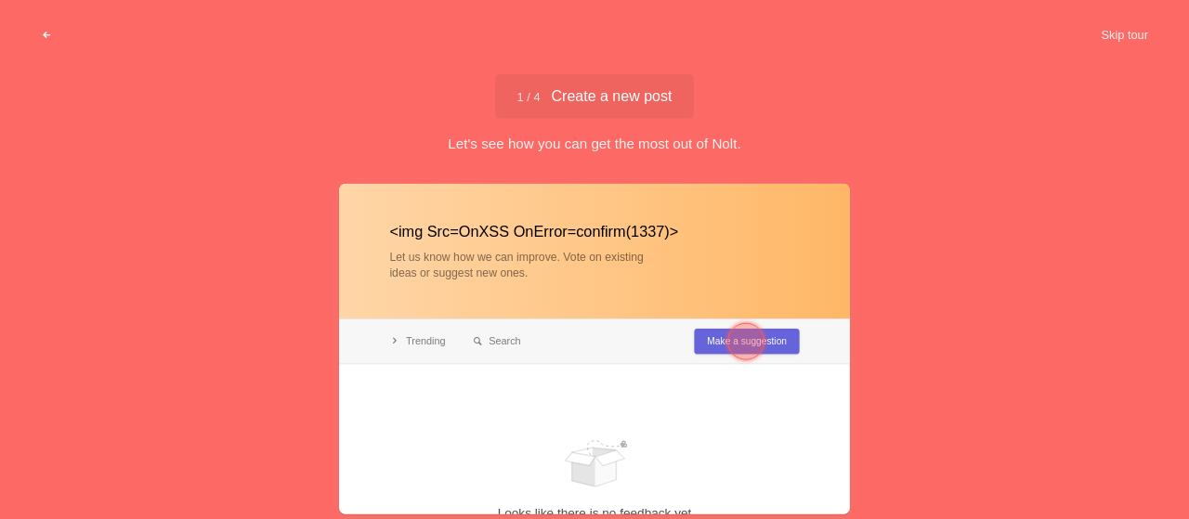
click at [41, 33] on span "button" at bounding box center [47, 36] width 12 height 12
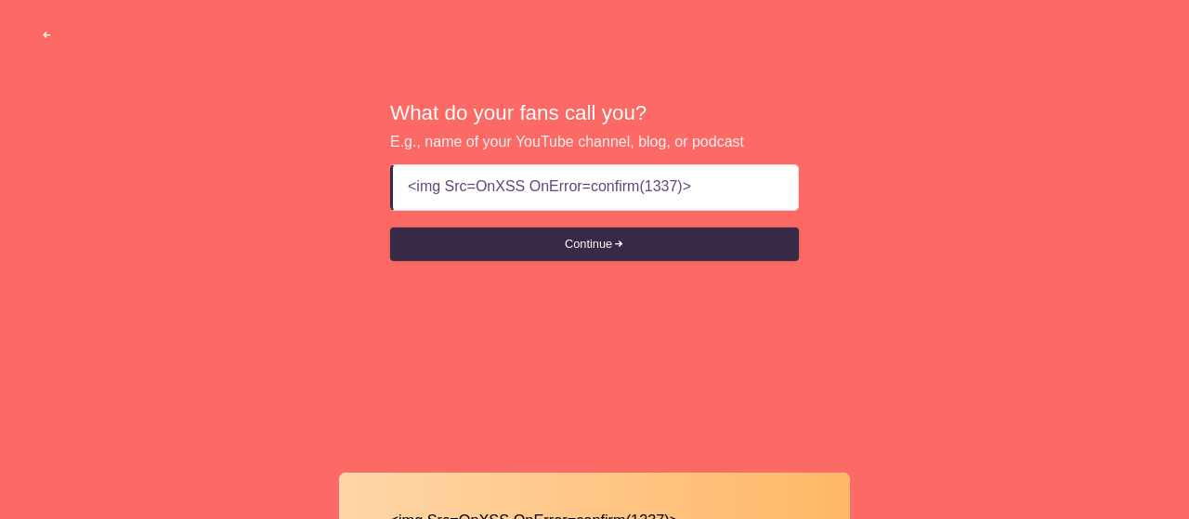
click at [36, 34] on button "button" at bounding box center [47, 35] width 57 height 33
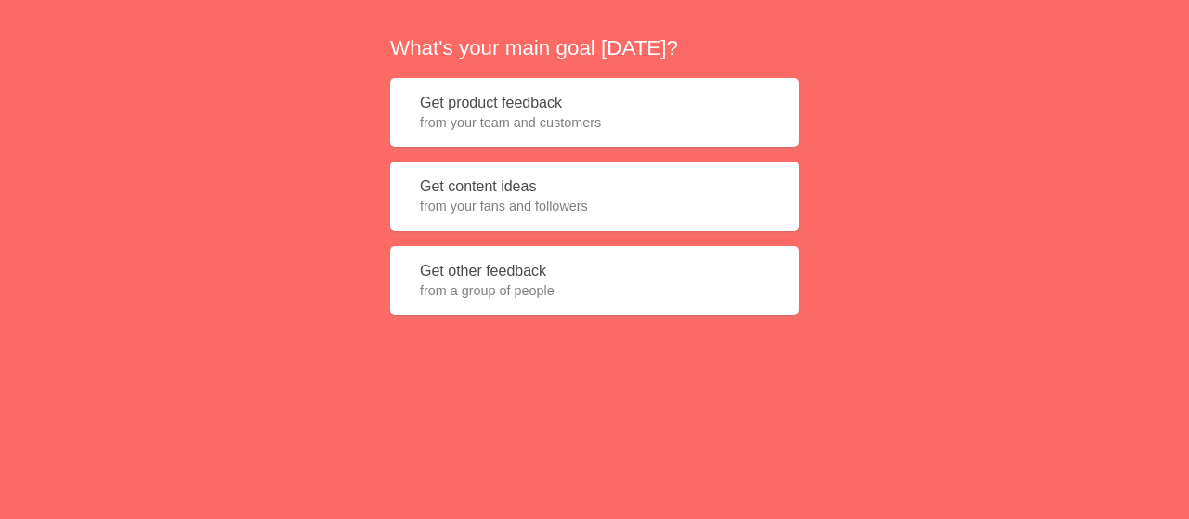
click at [461, 118] on span "from your team and customers" at bounding box center [594, 122] width 349 height 19
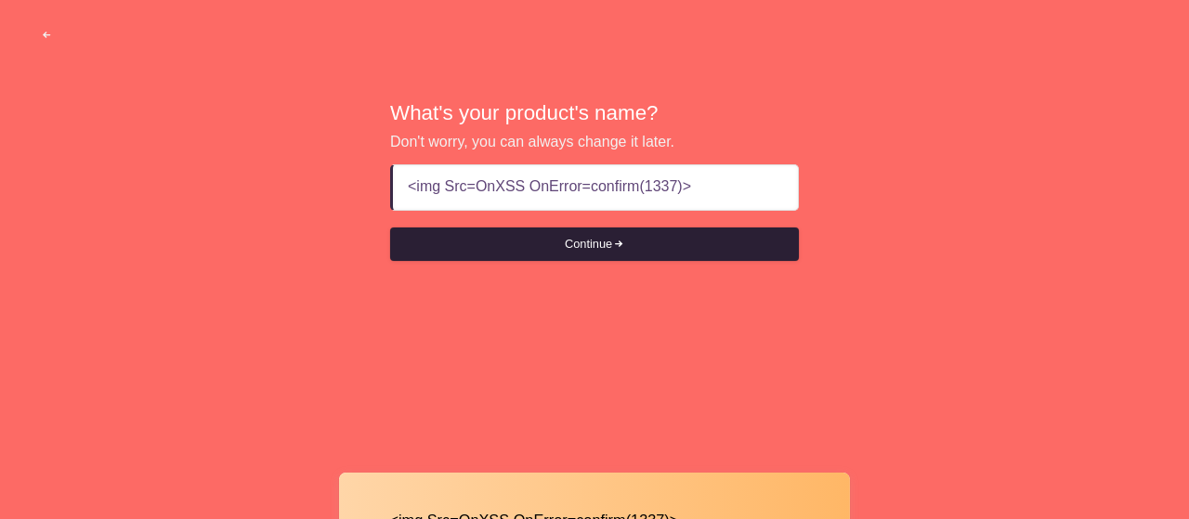
click at [545, 234] on button "Continue" at bounding box center [594, 244] width 409 height 33
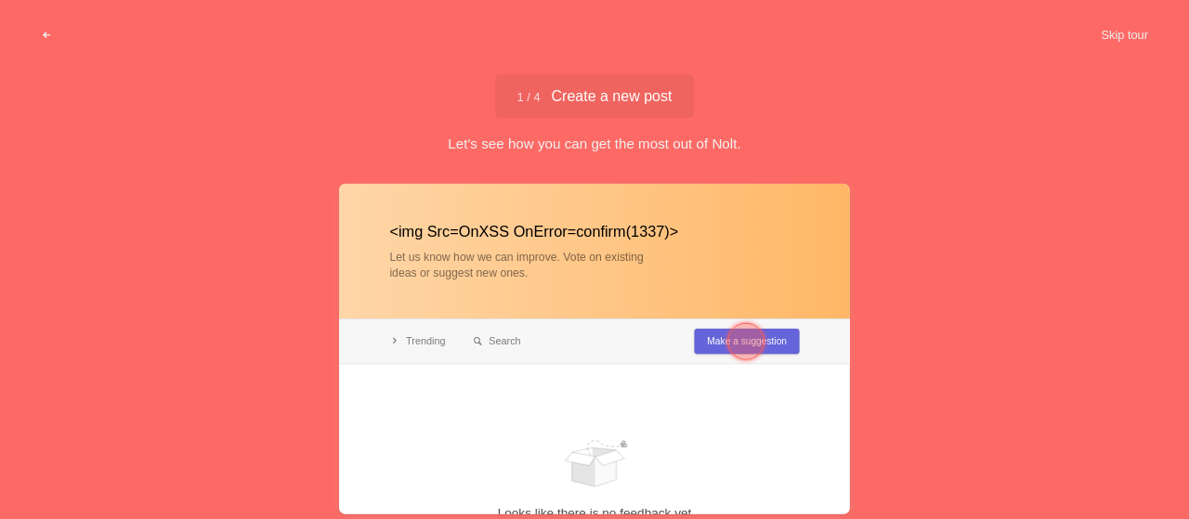
click at [782, 341] on div at bounding box center [594, 348] width 511 height 331
click at [768, 341] on div at bounding box center [746, 341] width 67 height 67
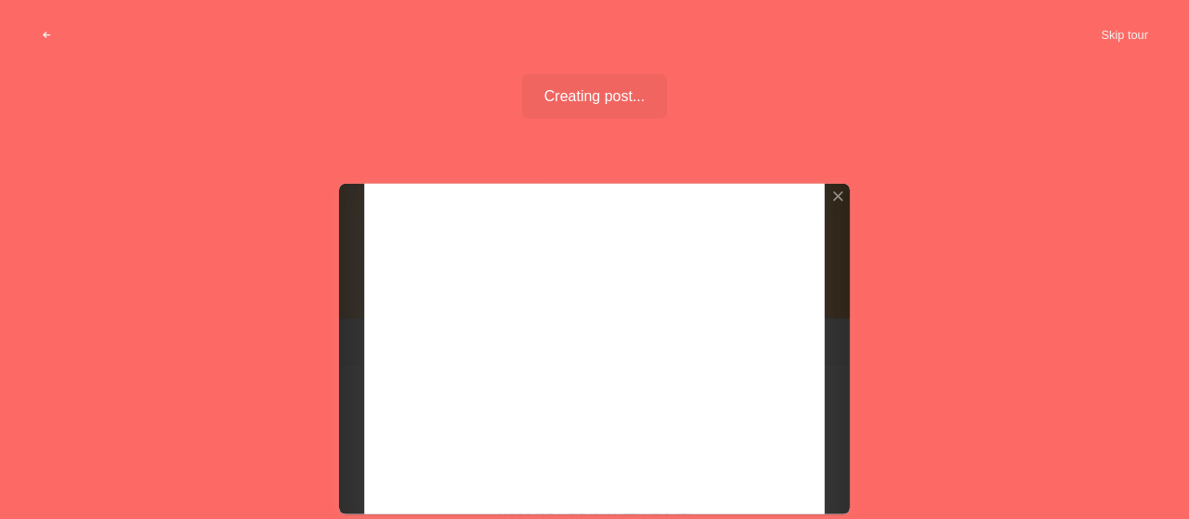
click at [768, 341] on div at bounding box center [594, 348] width 511 height 331
click at [738, 484] on div at bounding box center [594, 348] width 511 height 331
click at [835, 195] on div at bounding box center [838, 196] width 13 height 13
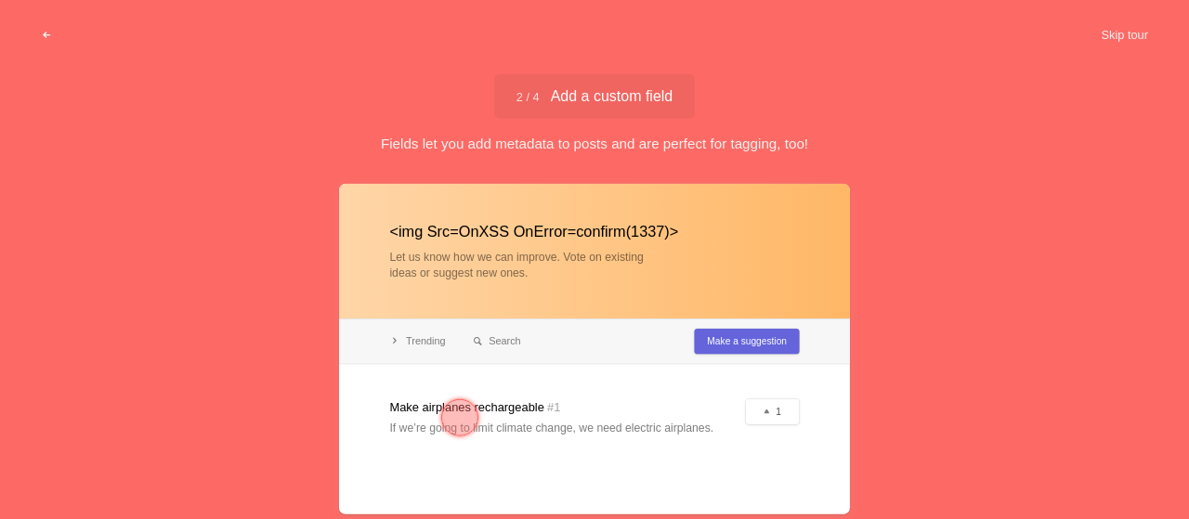
click at [467, 415] on div at bounding box center [459, 417] width 37 height 37
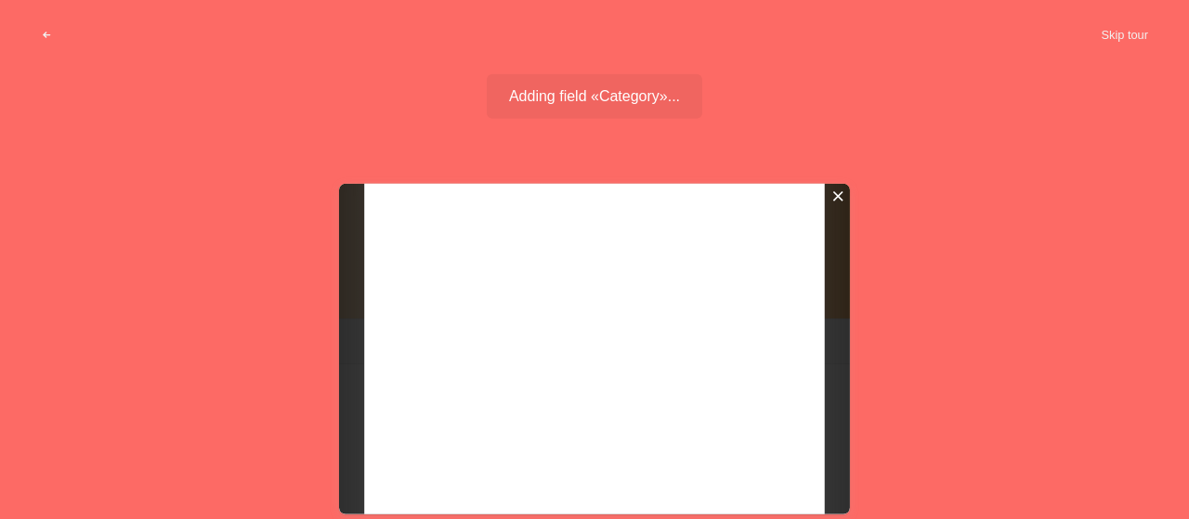
click at [841, 191] on div at bounding box center [838, 196] width 13 height 13
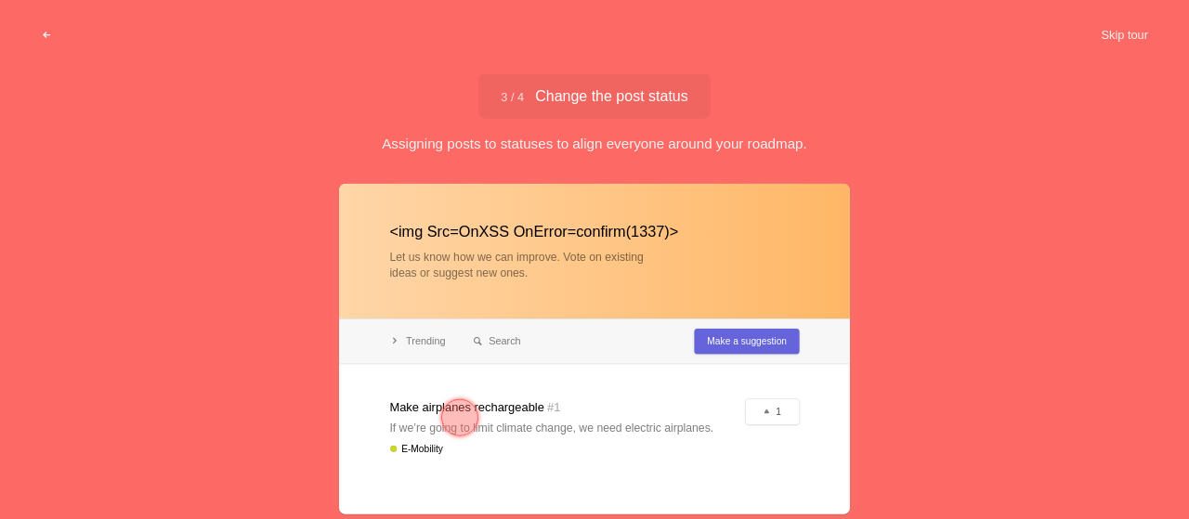
click at [467, 417] on div at bounding box center [459, 417] width 37 height 37
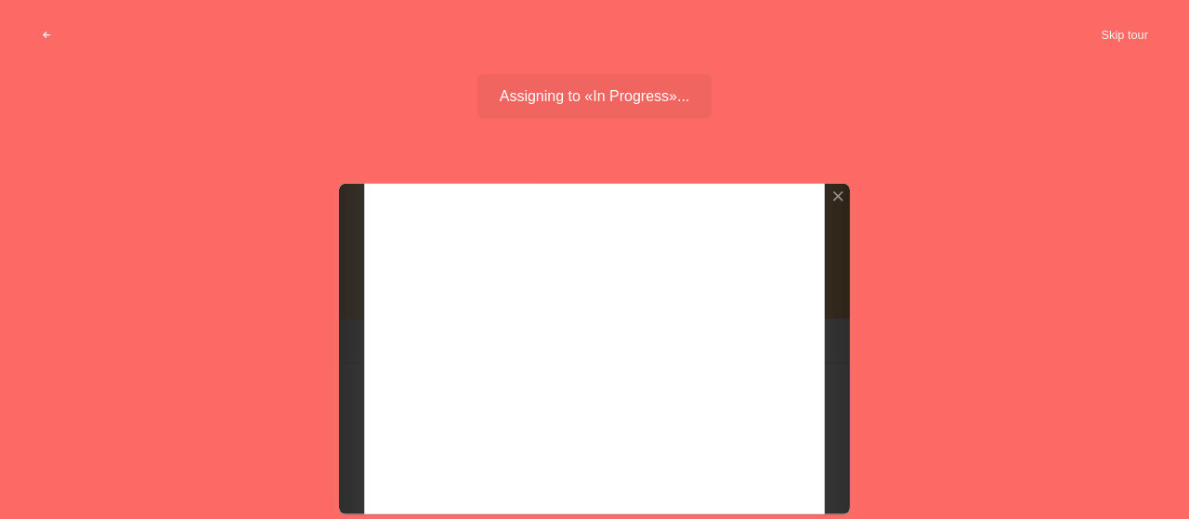
click at [519, 247] on div at bounding box center [594, 348] width 511 height 331
click at [590, 492] on div at bounding box center [594, 348] width 511 height 331
click at [589, 499] on div at bounding box center [594, 348] width 511 height 331
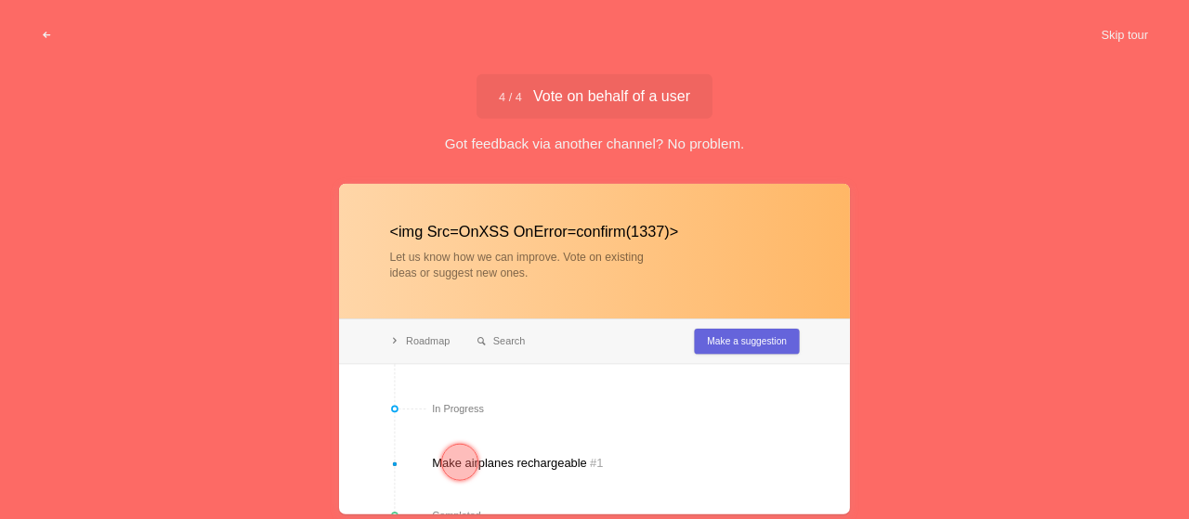
click at [568, 457] on div at bounding box center [594, 348] width 511 height 331
click at [453, 464] on div at bounding box center [459, 461] width 37 height 37
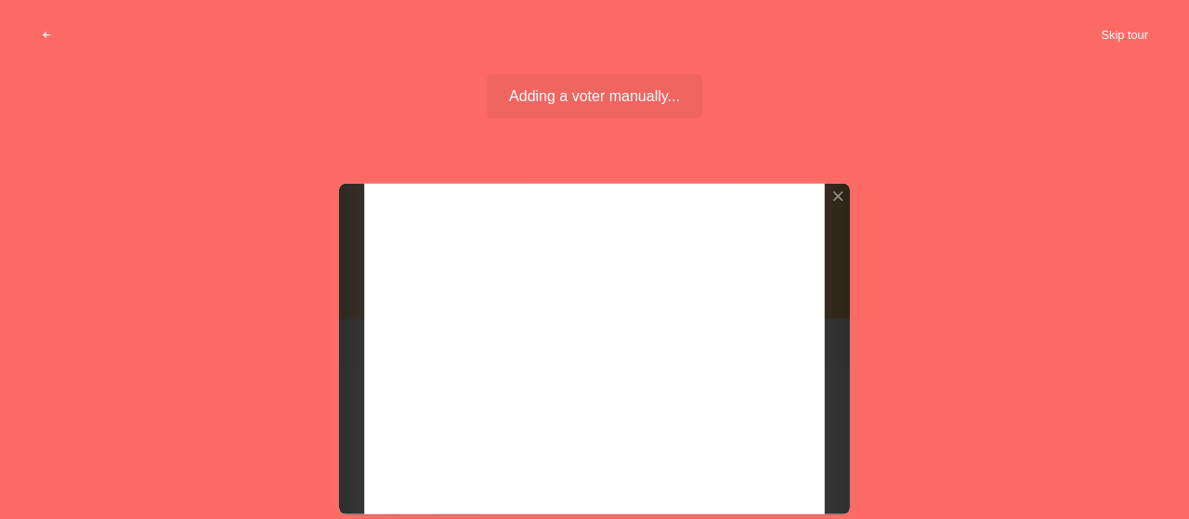
click at [1113, 47] on button "Skip tour" at bounding box center [1125, 35] width 92 height 33
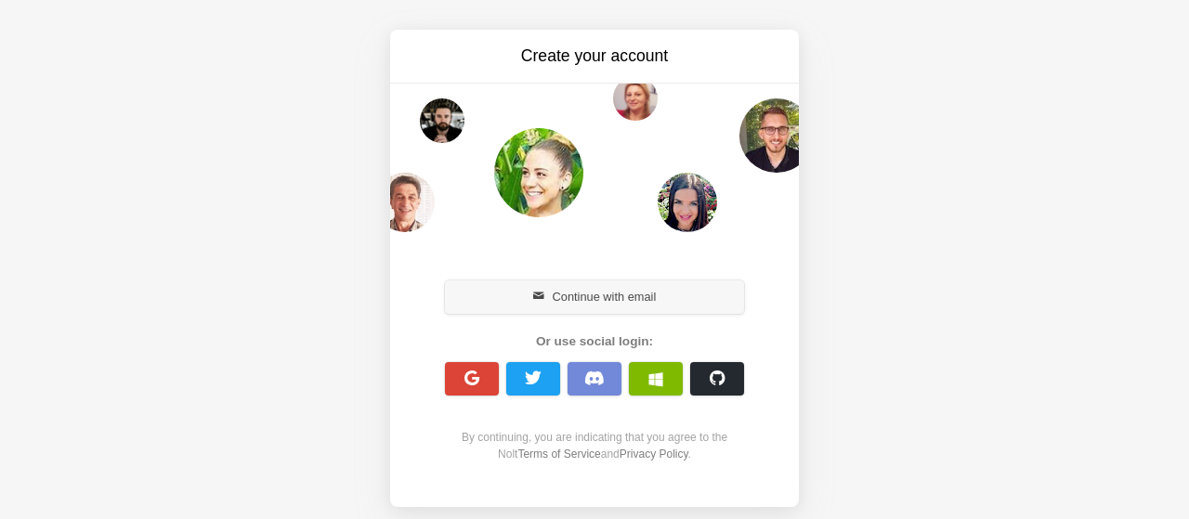
click at [598, 296] on button "Continue with email" at bounding box center [594, 297] width 299 height 33
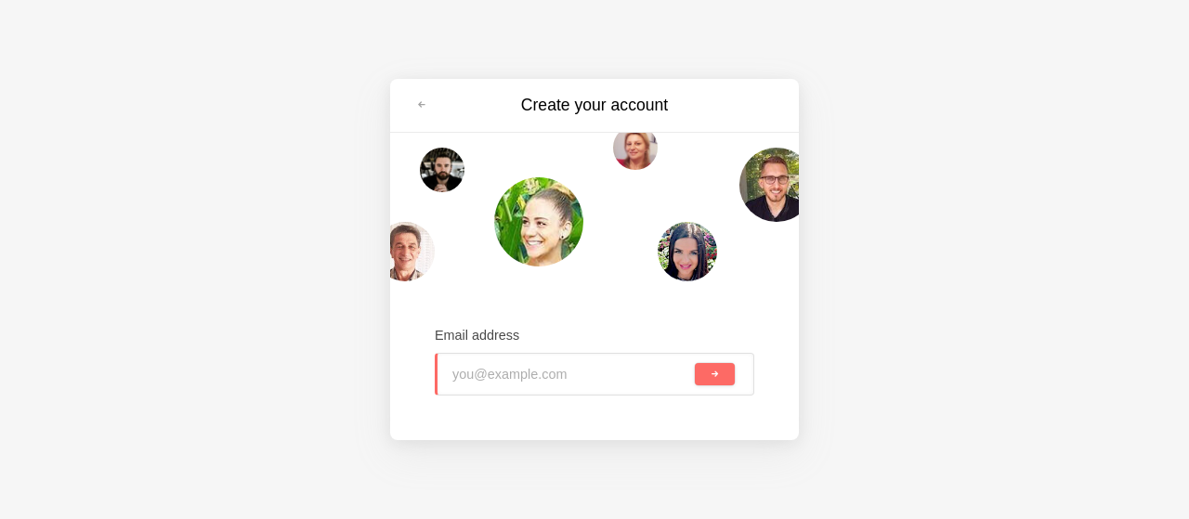
type input "xobeh51601@kwifa.com"
click at [720, 377] on button "submit" at bounding box center [715, 374] width 40 height 22
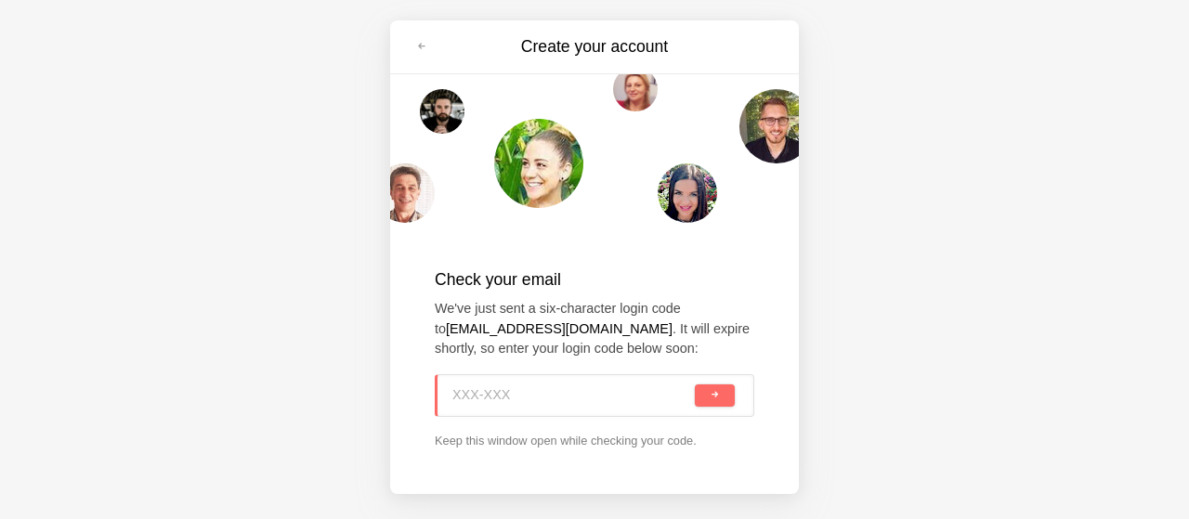
scroll to position [13, 0]
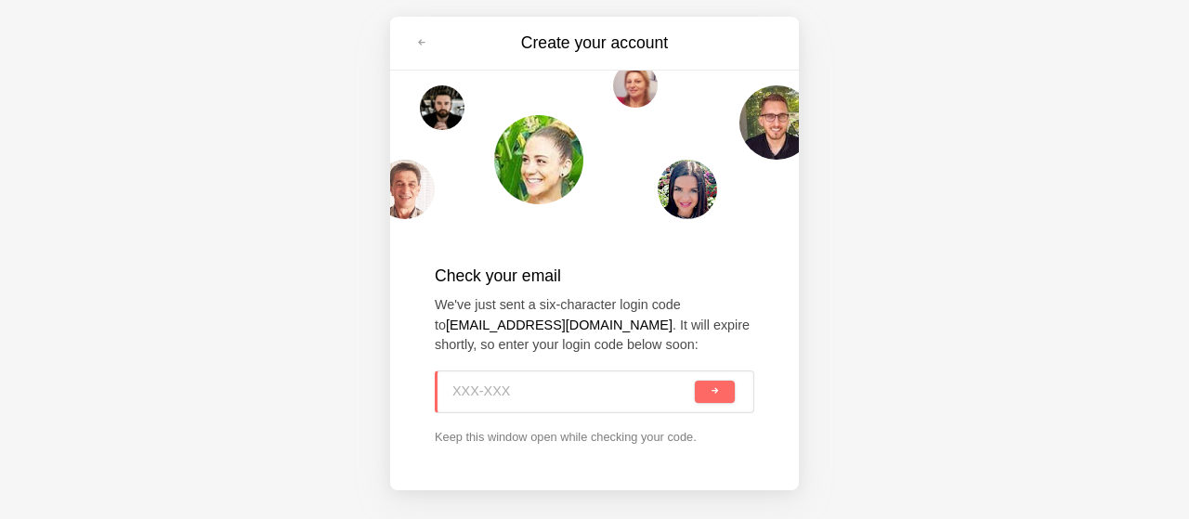
paste input "2X5-NAG"
type input "2X5-NAG"
click at [716, 384] on button "submit" at bounding box center [715, 392] width 40 height 22
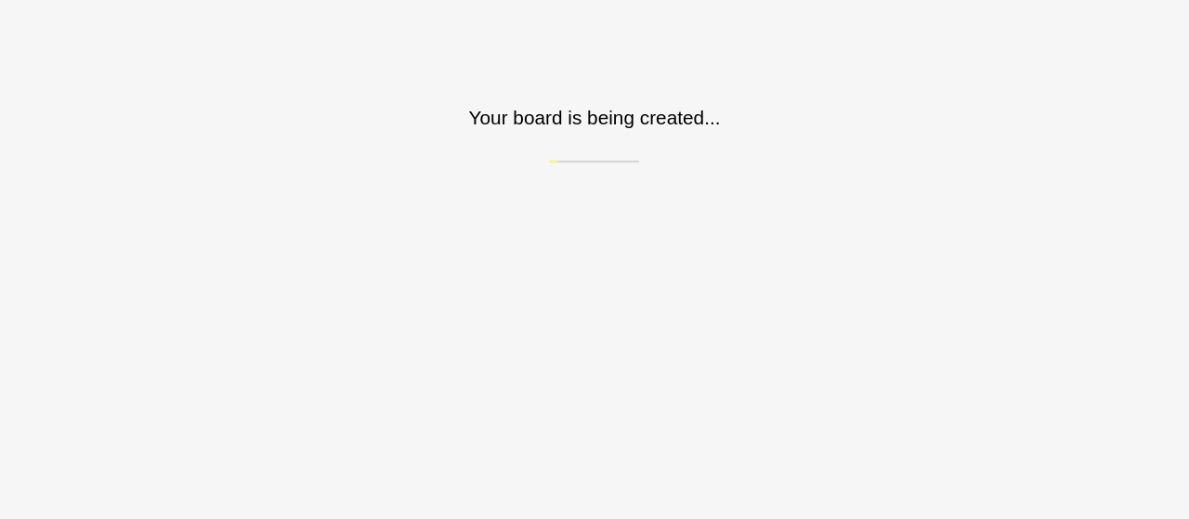
click at [480, 136] on div "Your board is being created..." at bounding box center [594, 81] width 1189 height 163
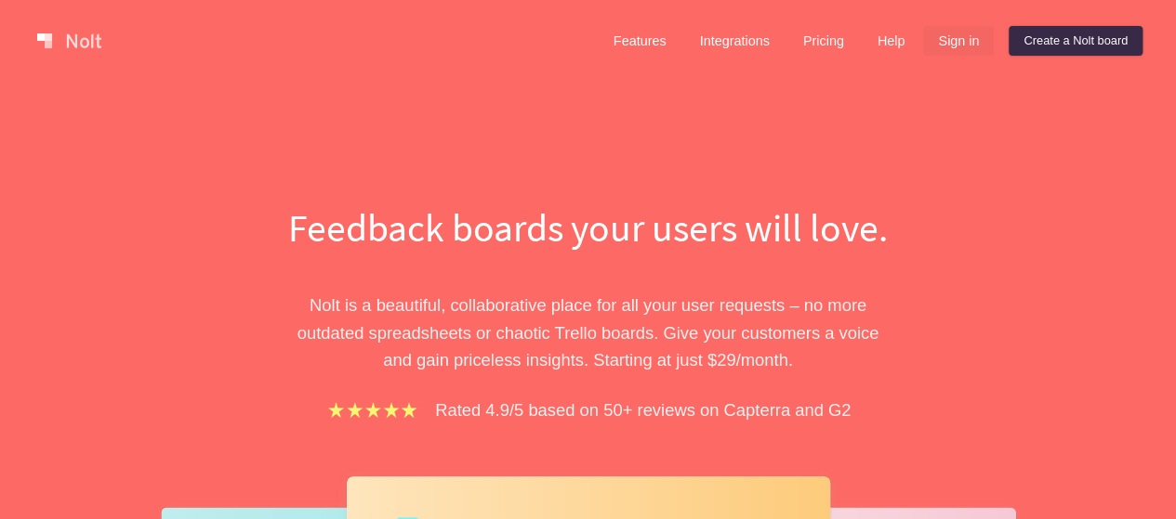
click at [944, 47] on link "Sign in" at bounding box center [958, 41] width 71 height 30
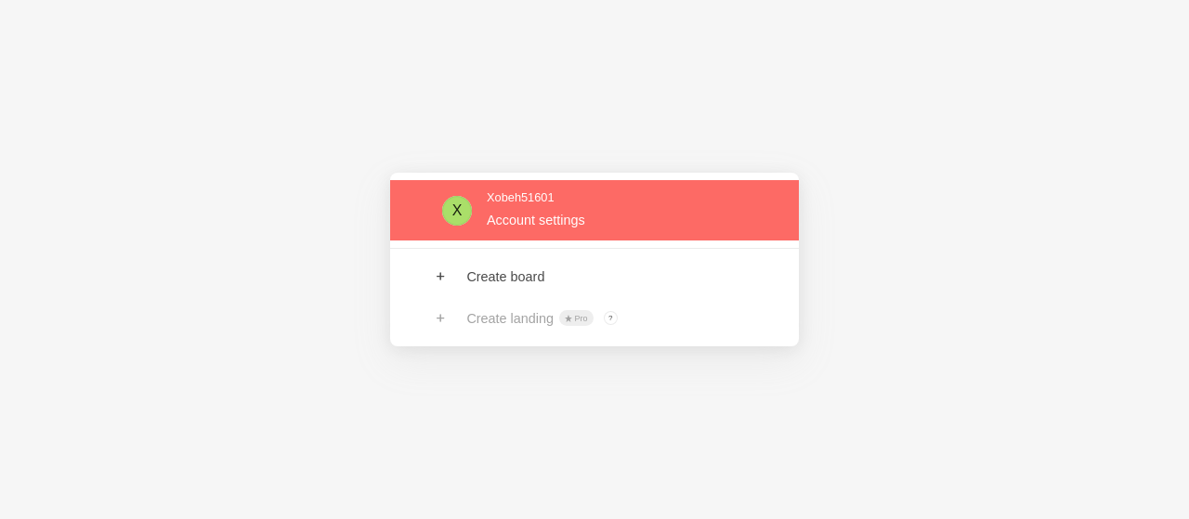
click at [539, 226] on link at bounding box center [594, 210] width 409 height 60
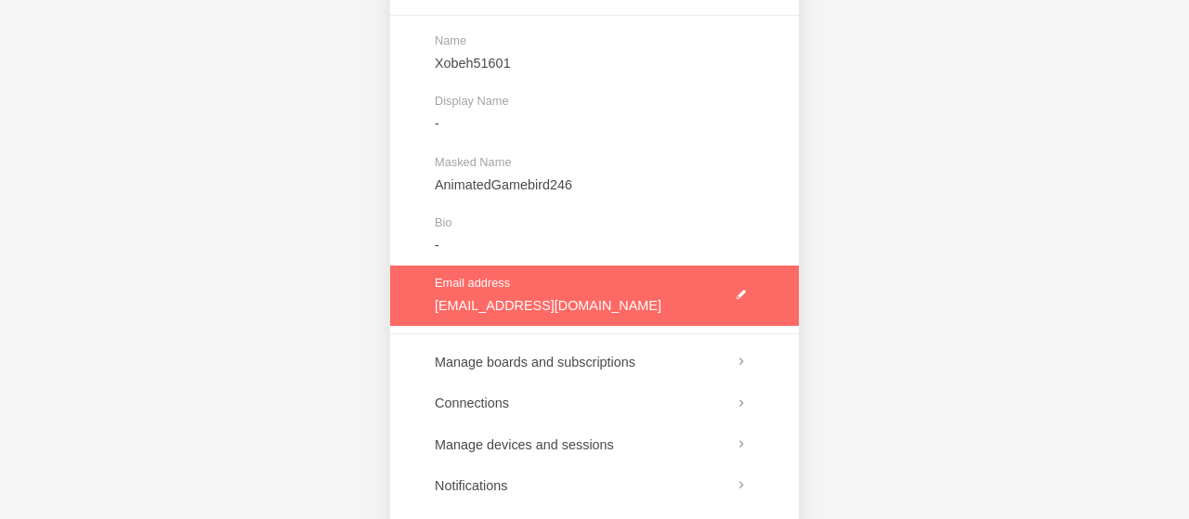
scroll to position [93, 0]
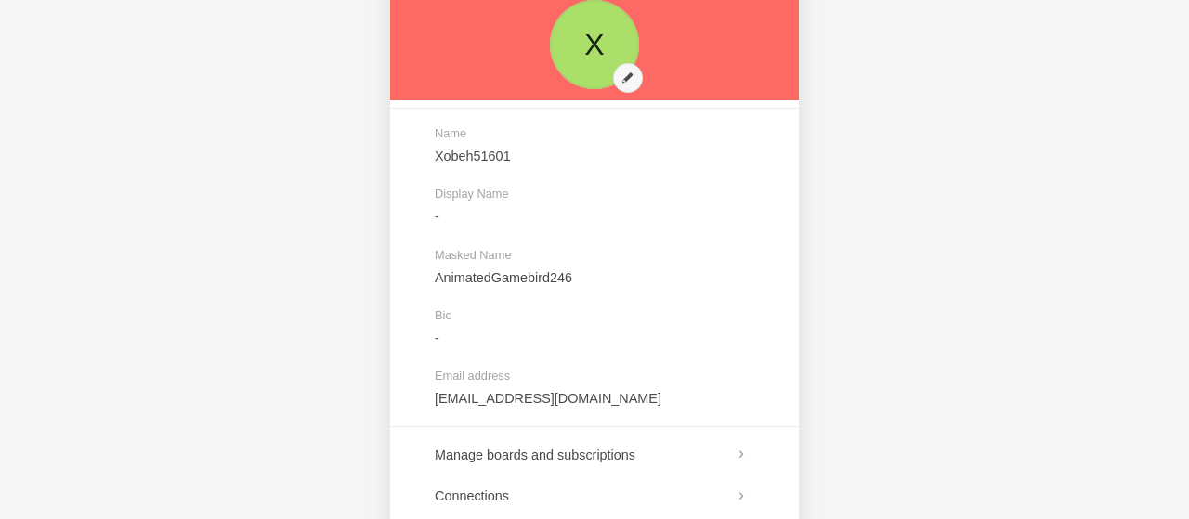
click at [623, 75] on link at bounding box center [594, 45] width 409 height 112
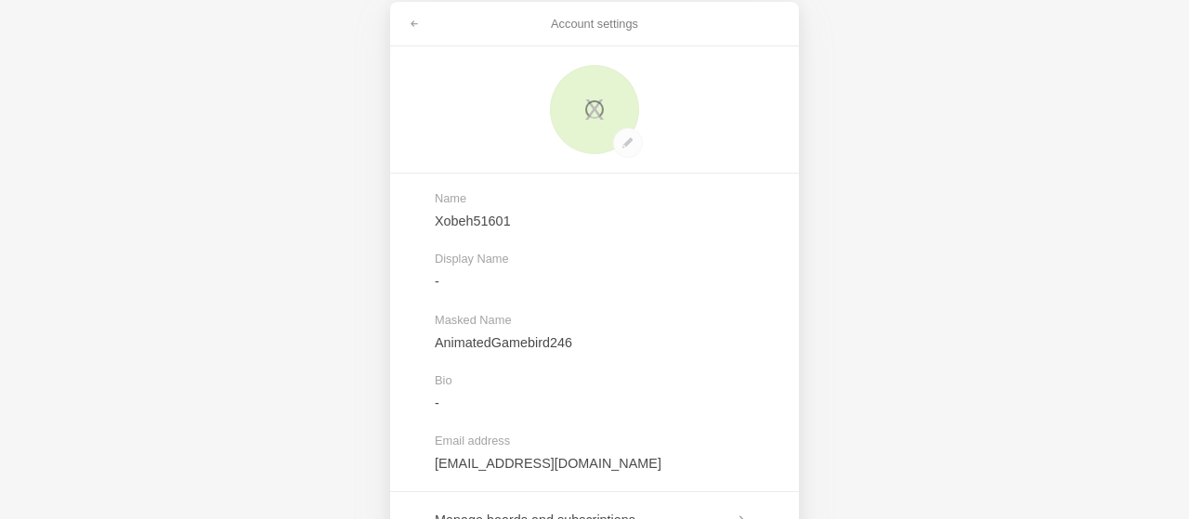
scroll to position [0, 0]
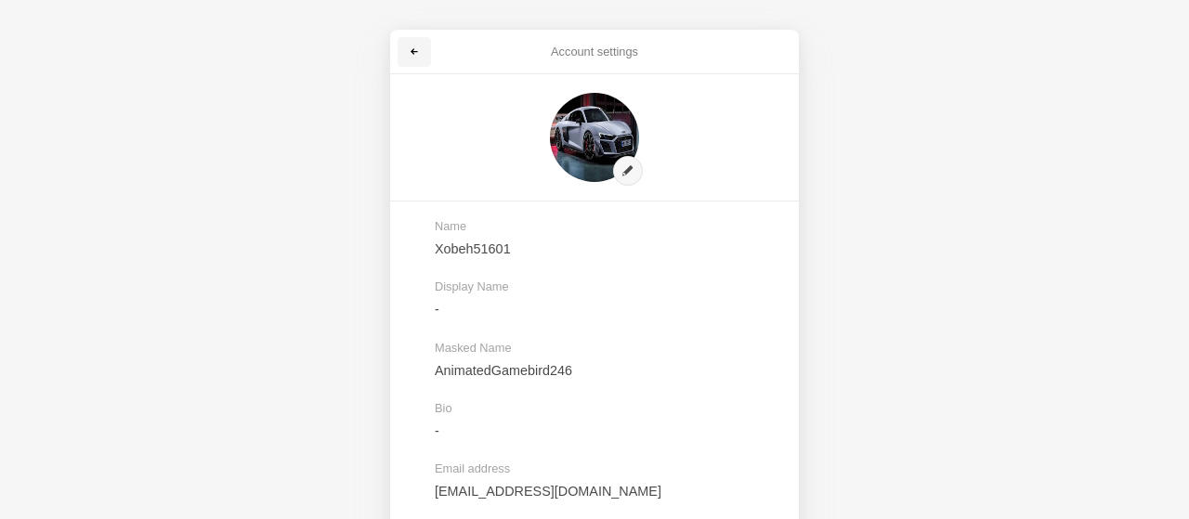
click at [426, 54] on link at bounding box center [414, 52] width 33 height 30
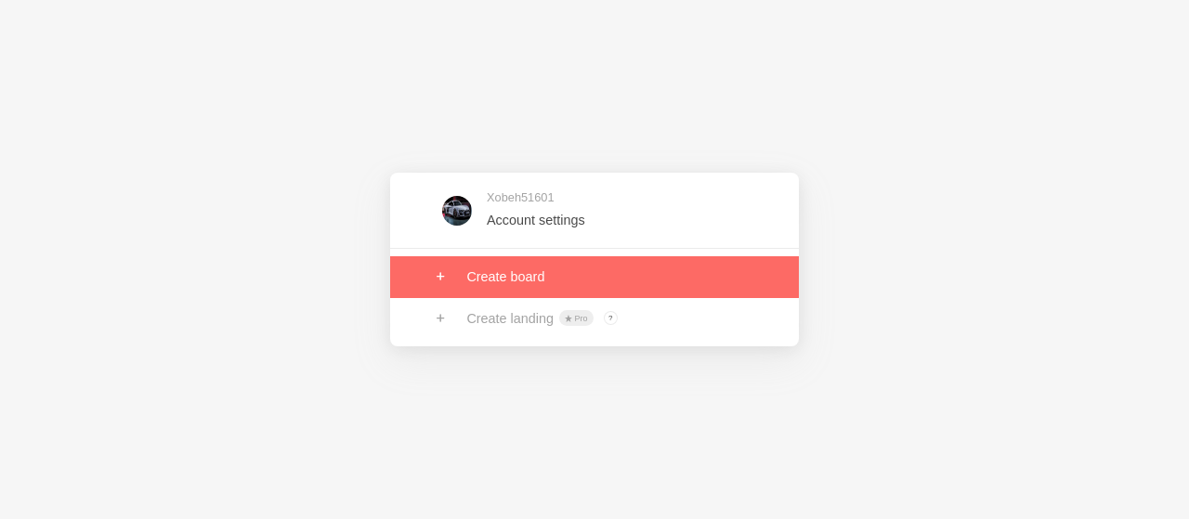
click at [488, 267] on link at bounding box center [594, 276] width 409 height 41
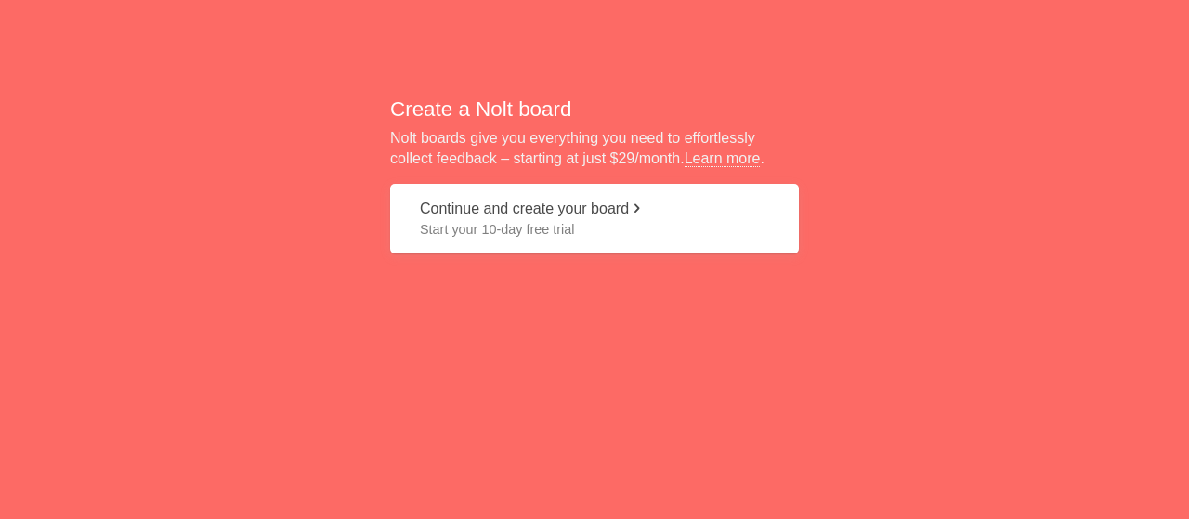
click at [507, 237] on span "Start your 10-day free trial" at bounding box center [594, 229] width 349 height 19
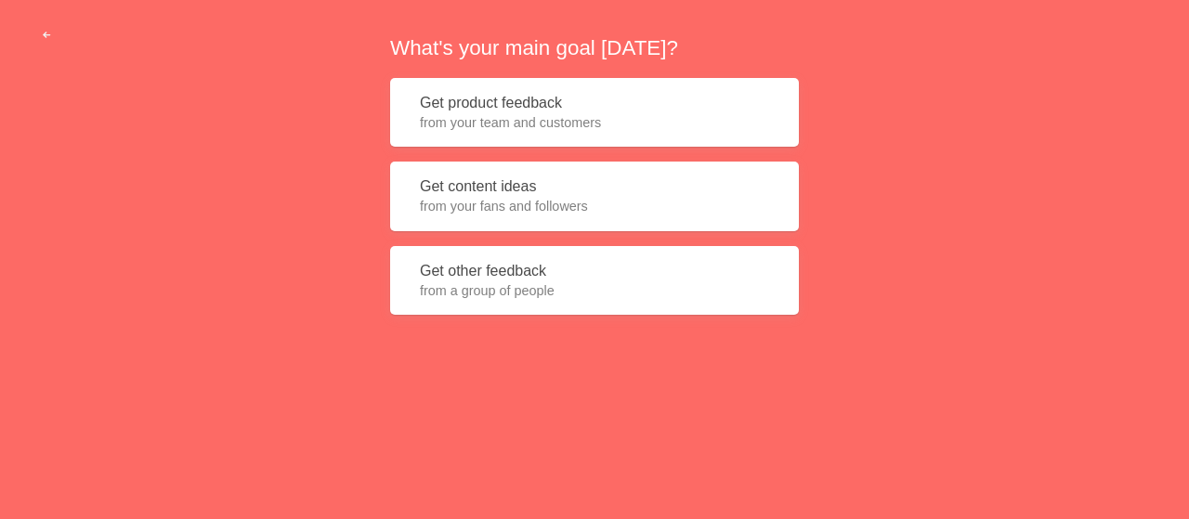
click at [546, 117] on span "from your team and customers" at bounding box center [594, 122] width 349 height 19
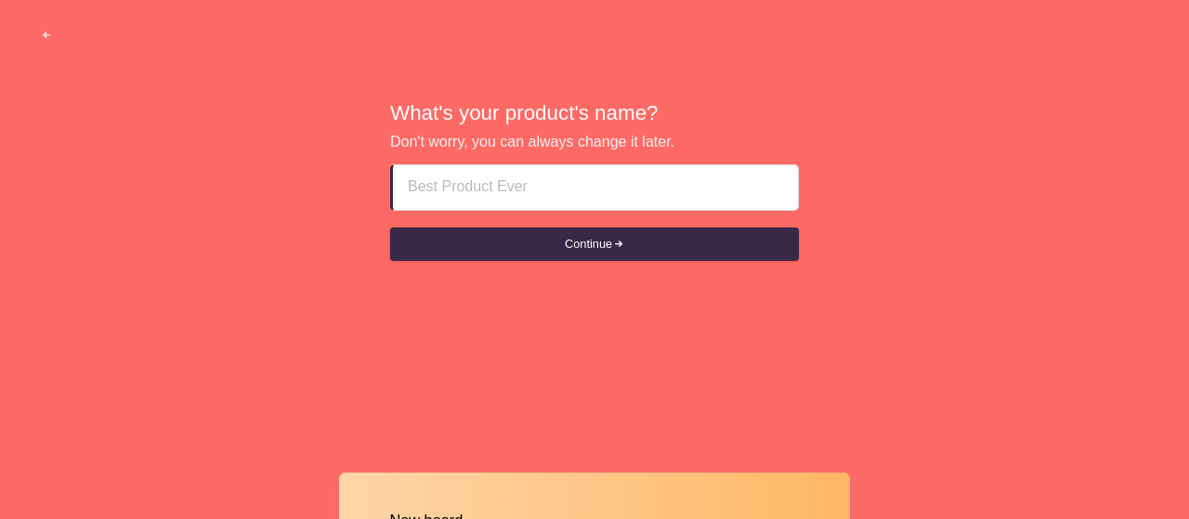
click at [544, 191] on input at bounding box center [595, 187] width 375 height 45
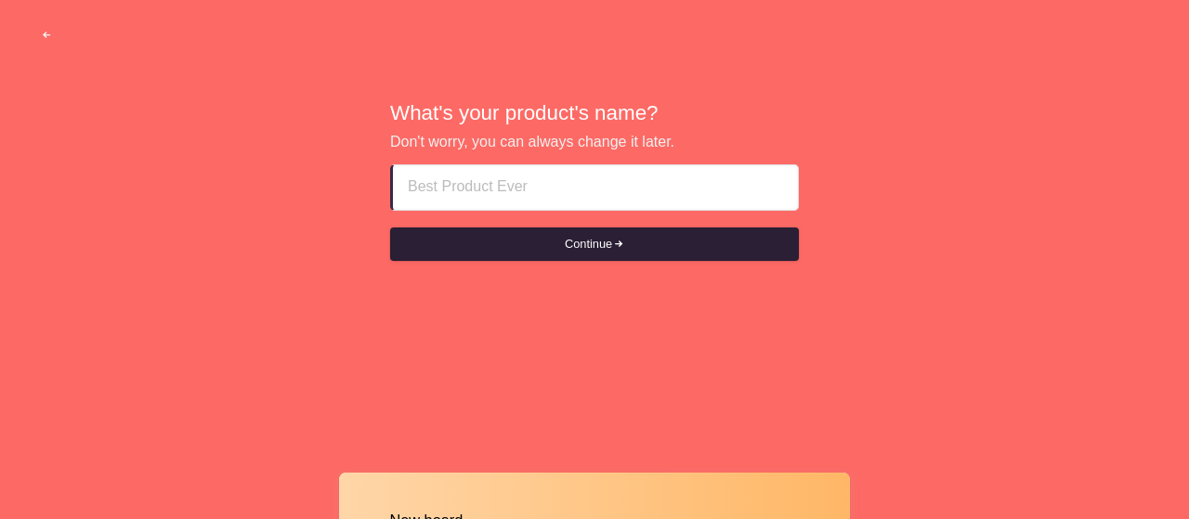
click at [549, 239] on button "Continue" at bounding box center [594, 244] width 409 height 33
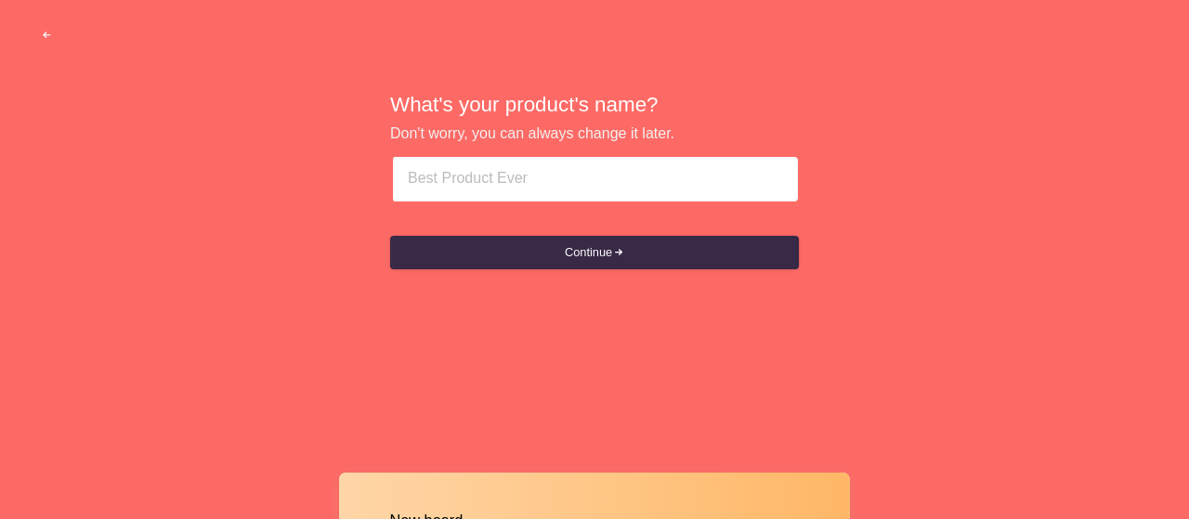
click at [547, 179] on input at bounding box center [595, 179] width 375 height 45
type input "dffsd"
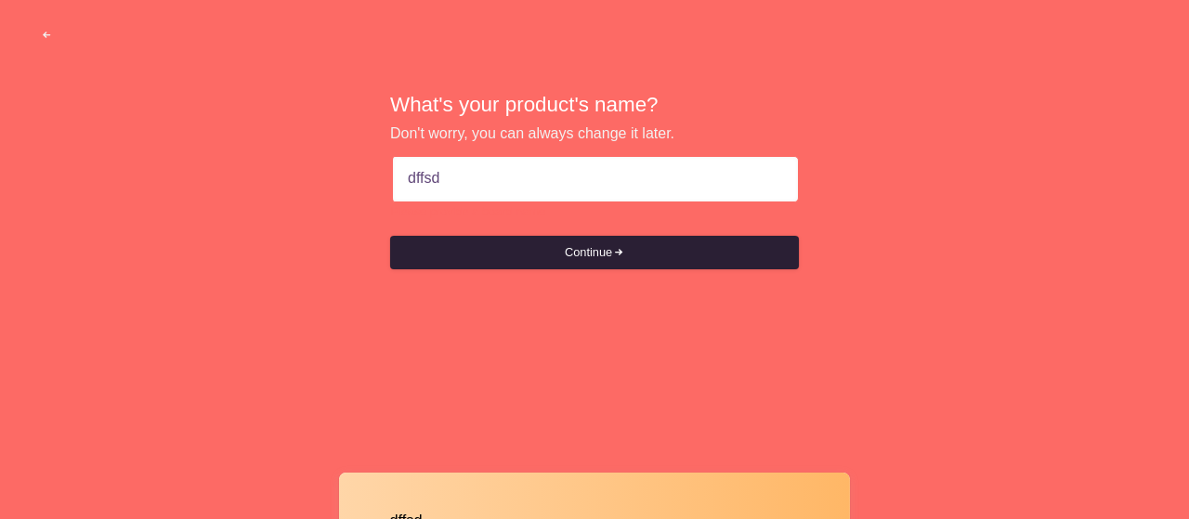
click at [555, 242] on button "Continue" at bounding box center [594, 252] width 409 height 33
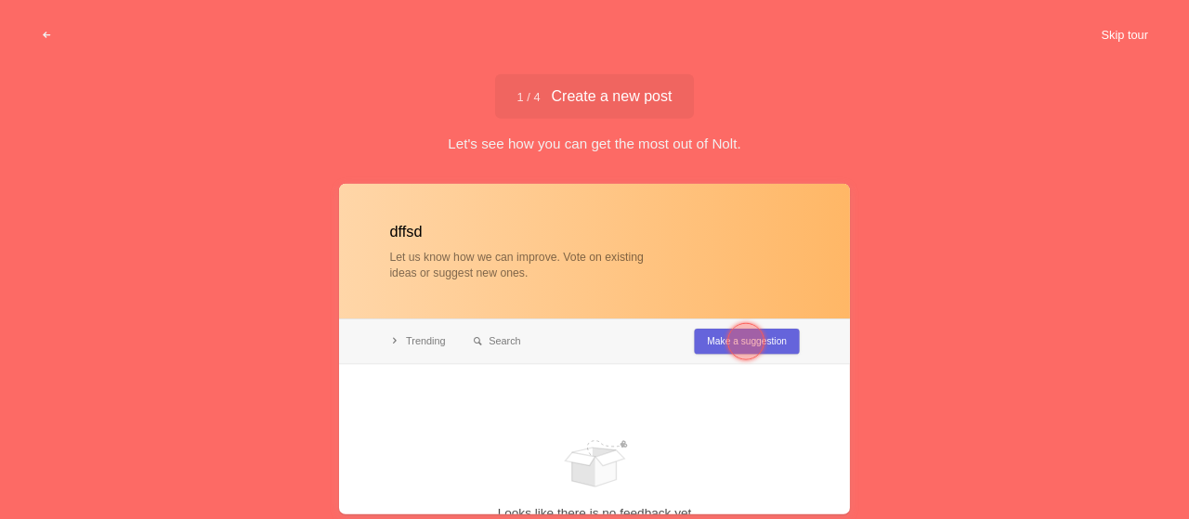
click at [1122, 38] on button "Skip tour" at bounding box center [1125, 35] width 92 height 33
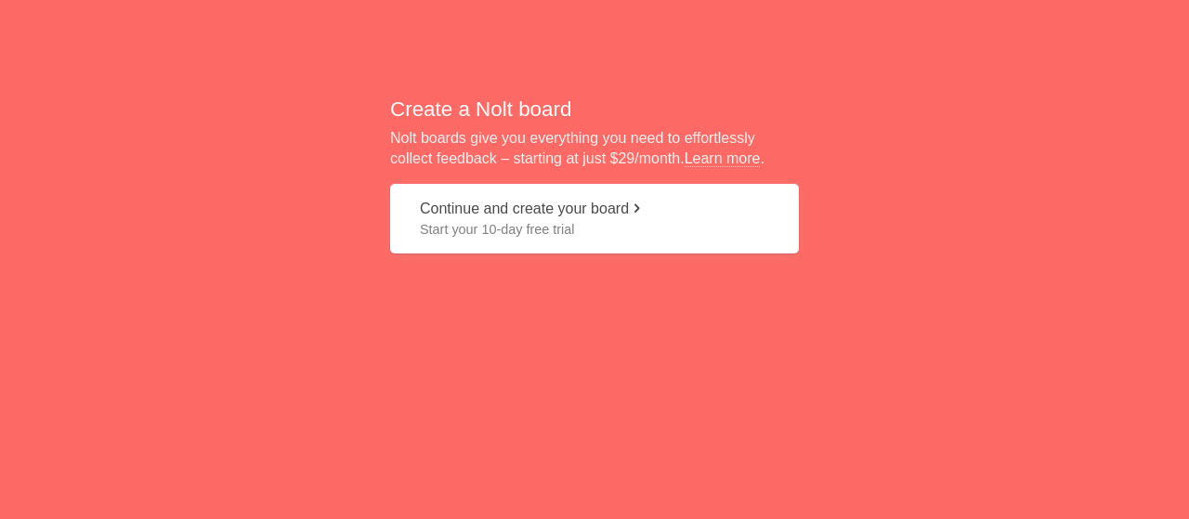
click at [584, 230] on span "Start your 10-day free trial" at bounding box center [594, 229] width 349 height 19
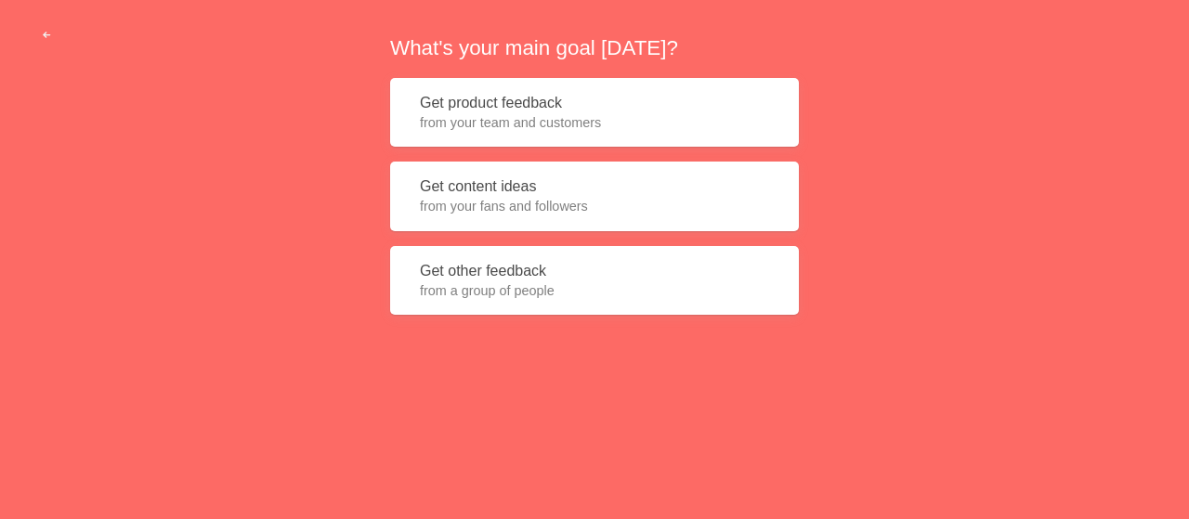
click at [580, 272] on button "Get other feedback from a group of people" at bounding box center [594, 281] width 409 height 70
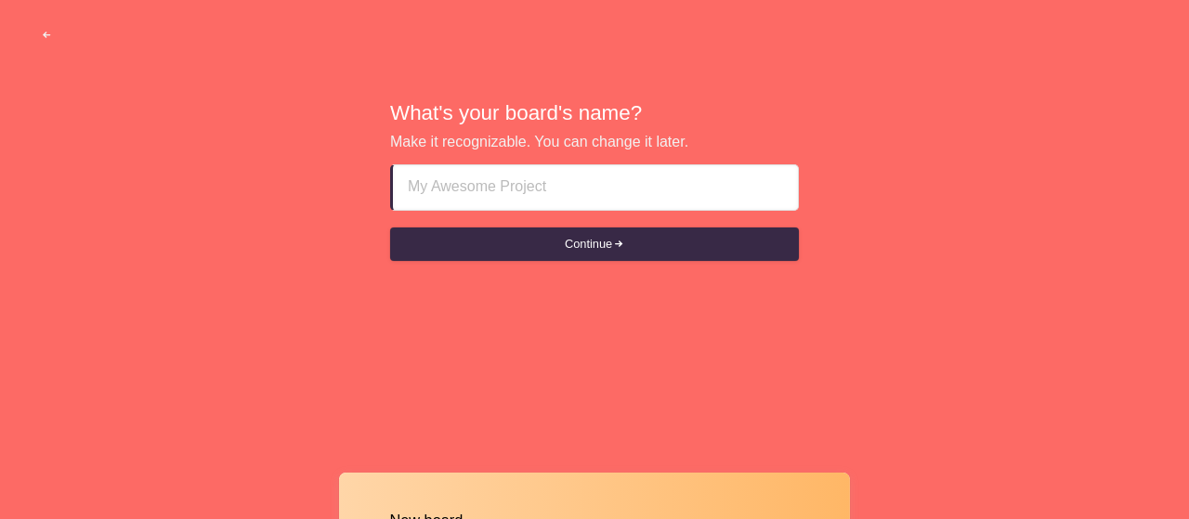
click at [574, 202] on input at bounding box center [595, 187] width 375 height 45
type input "kkk"
click at [390, 228] on button "Continue" at bounding box center [594, 244] width 409 height 33
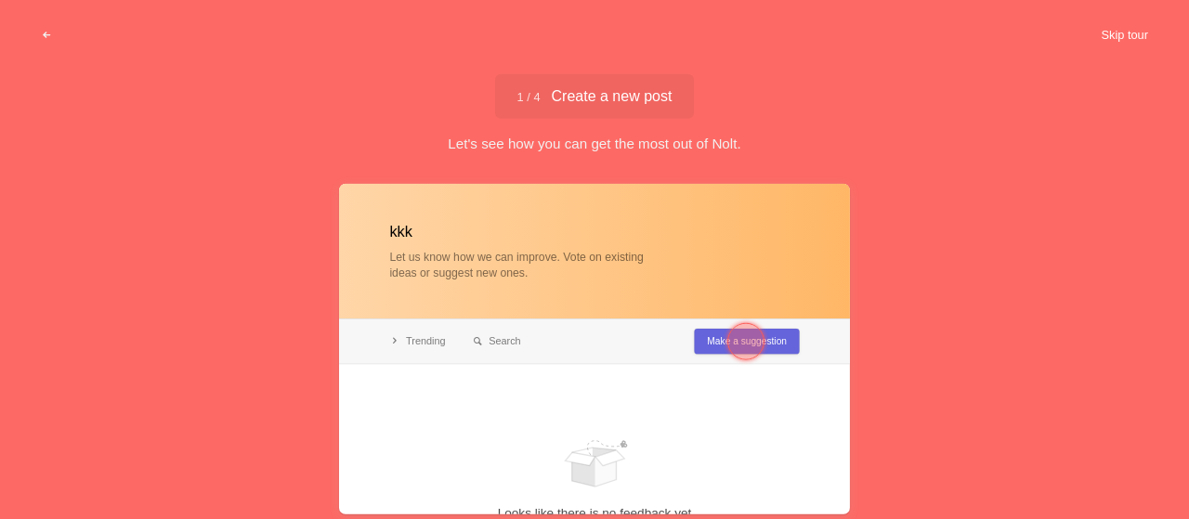
click at [1137, 38] on button "Skip tour" at bounding box center [1125, 35] width 92 height 33
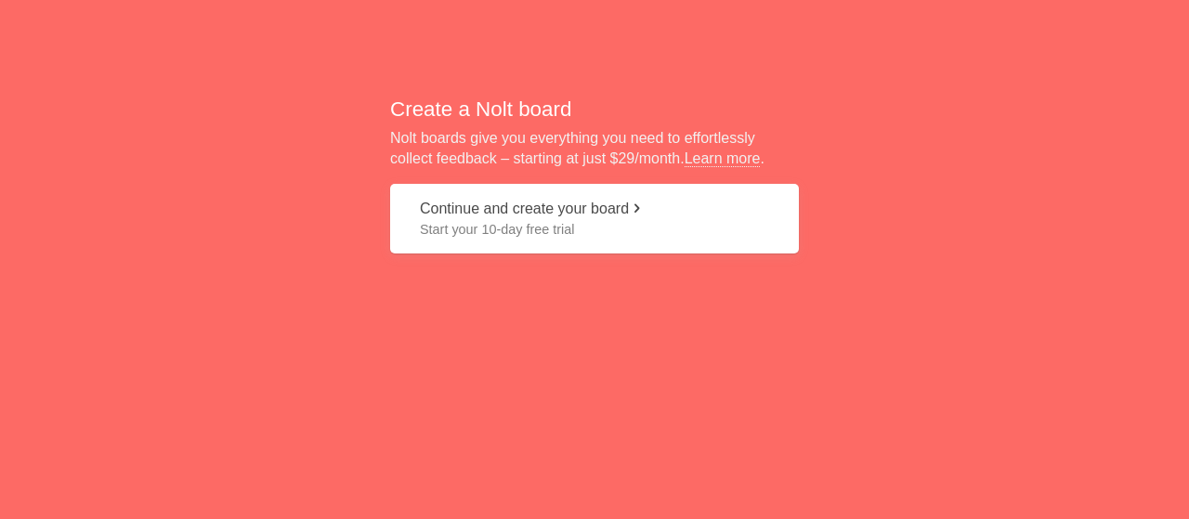
click at [528, 245] on button "Continue and create your board Start your 10-day free trial" at bounding box center [594, 219] width 409 height 70
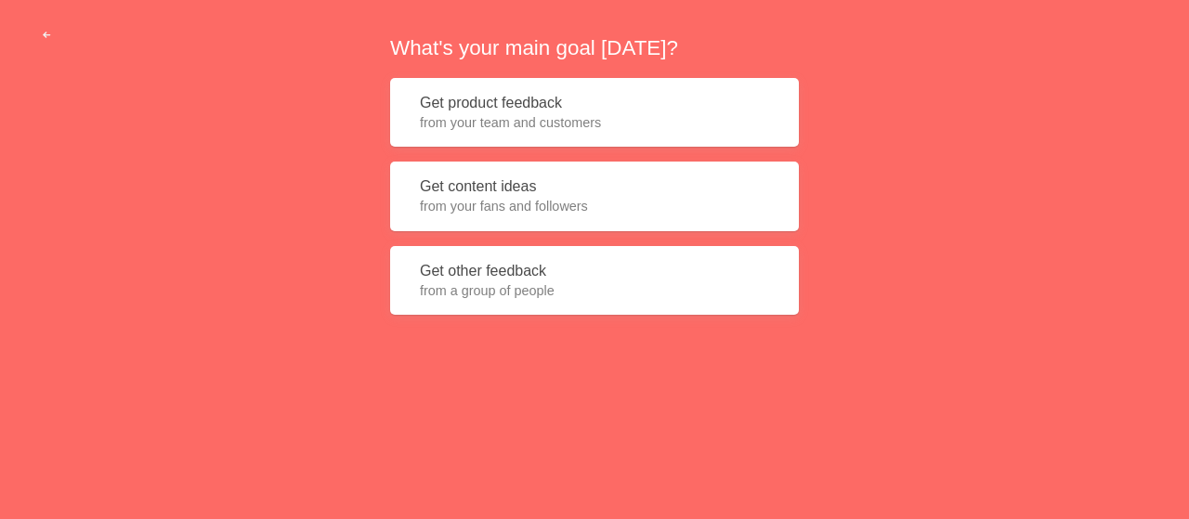
click at [523, 284] on span "from a group of people" at bounding box center [594, 291] width 349 height 19
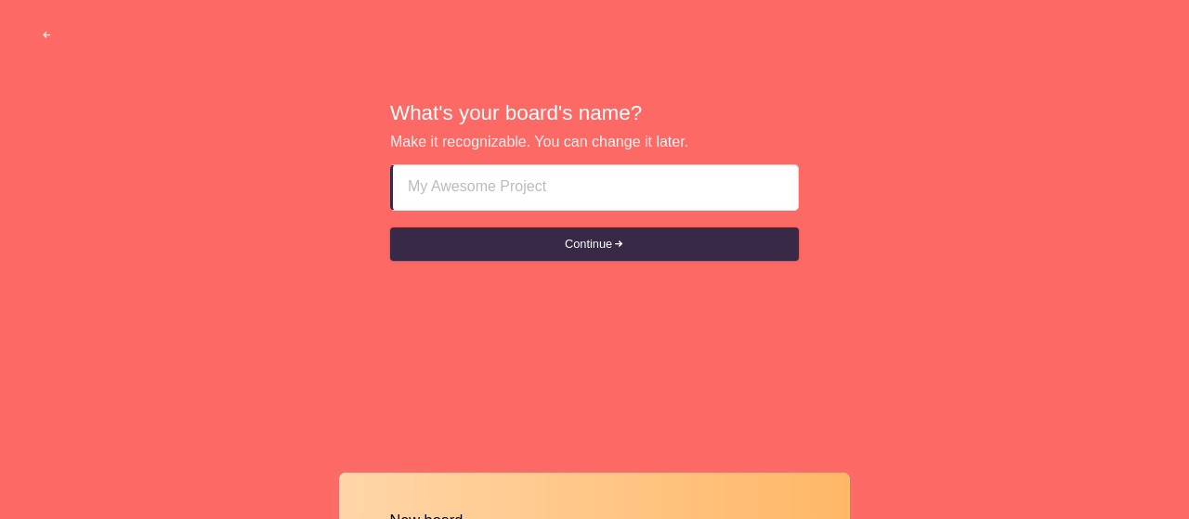
type input "<A HREF="https://www.cia.gov/">Click Here </A>"
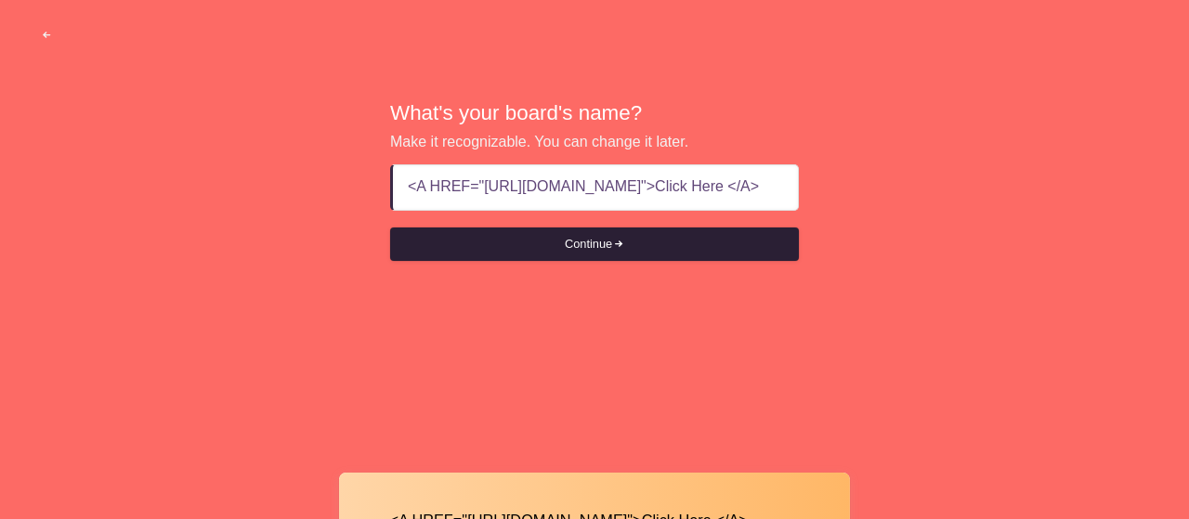
click at [548, 242] on button "Continue" at bounding box center [594, 244] width 409 height 33
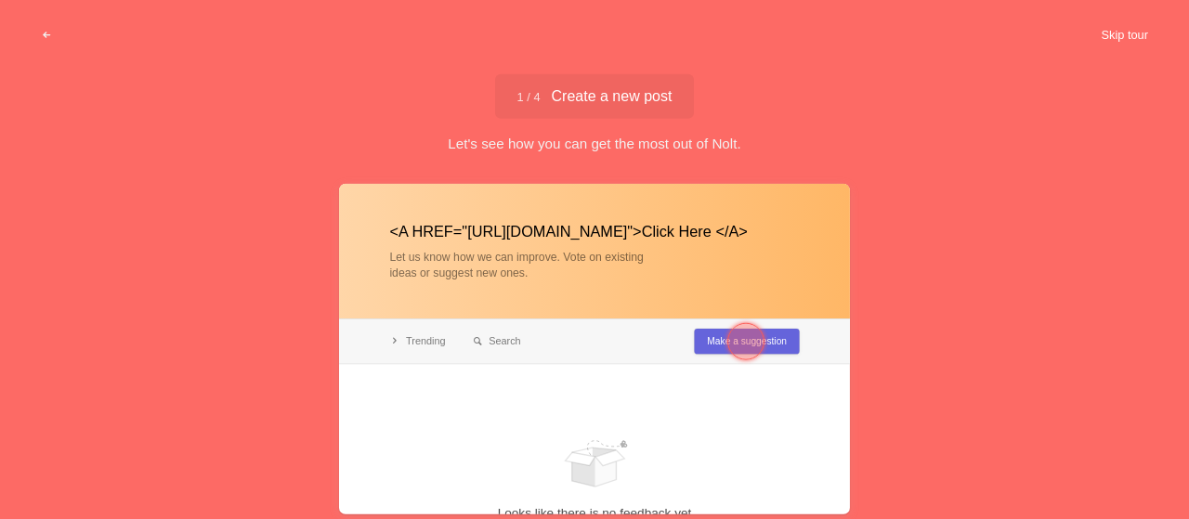
click at [1134, 34] on button "Skip tour" at bounding box center [1125, 35] width 92 height 33
